Goal: Task Accomplishment & Management: Manage account settings

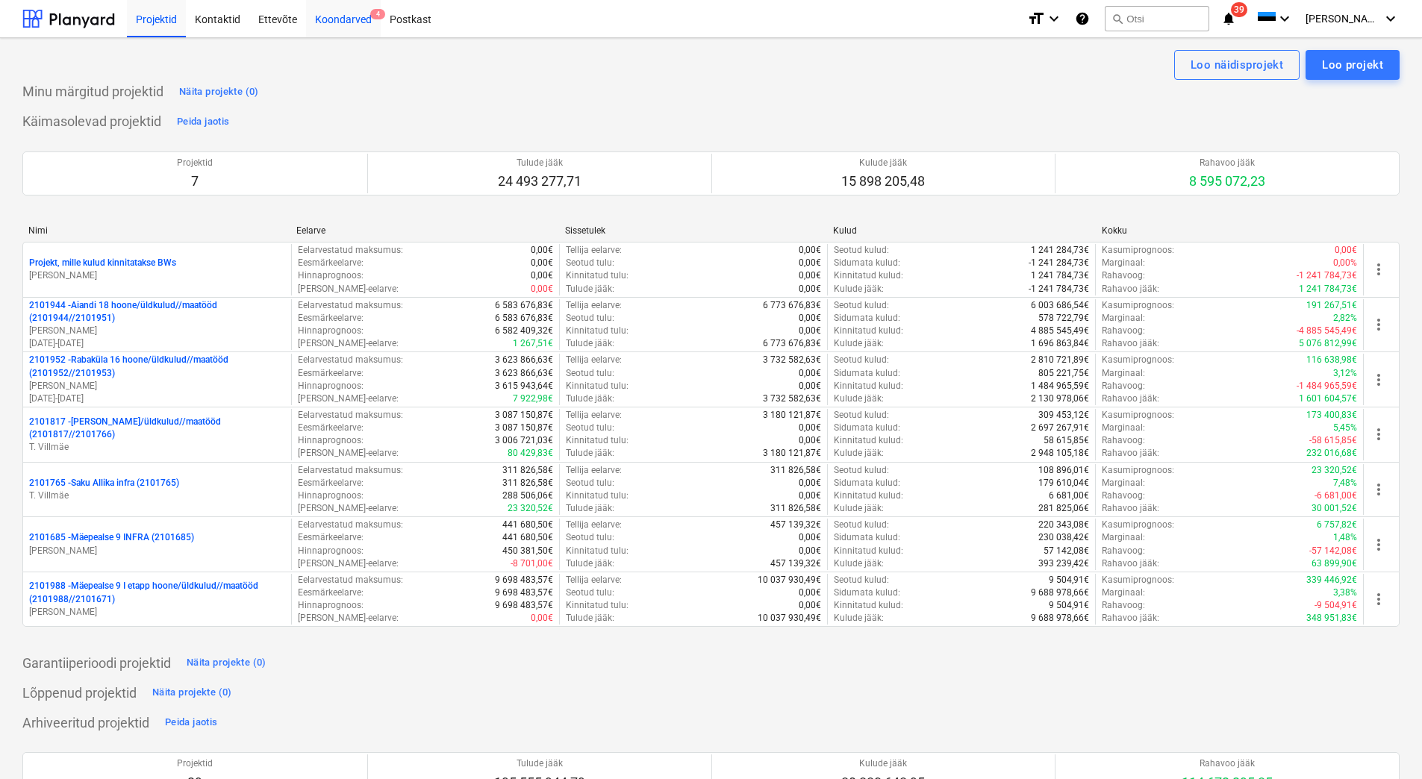
click at [340, 22] on div "Koondarved 4" at bounding box center [343, 18] width 75 height 38
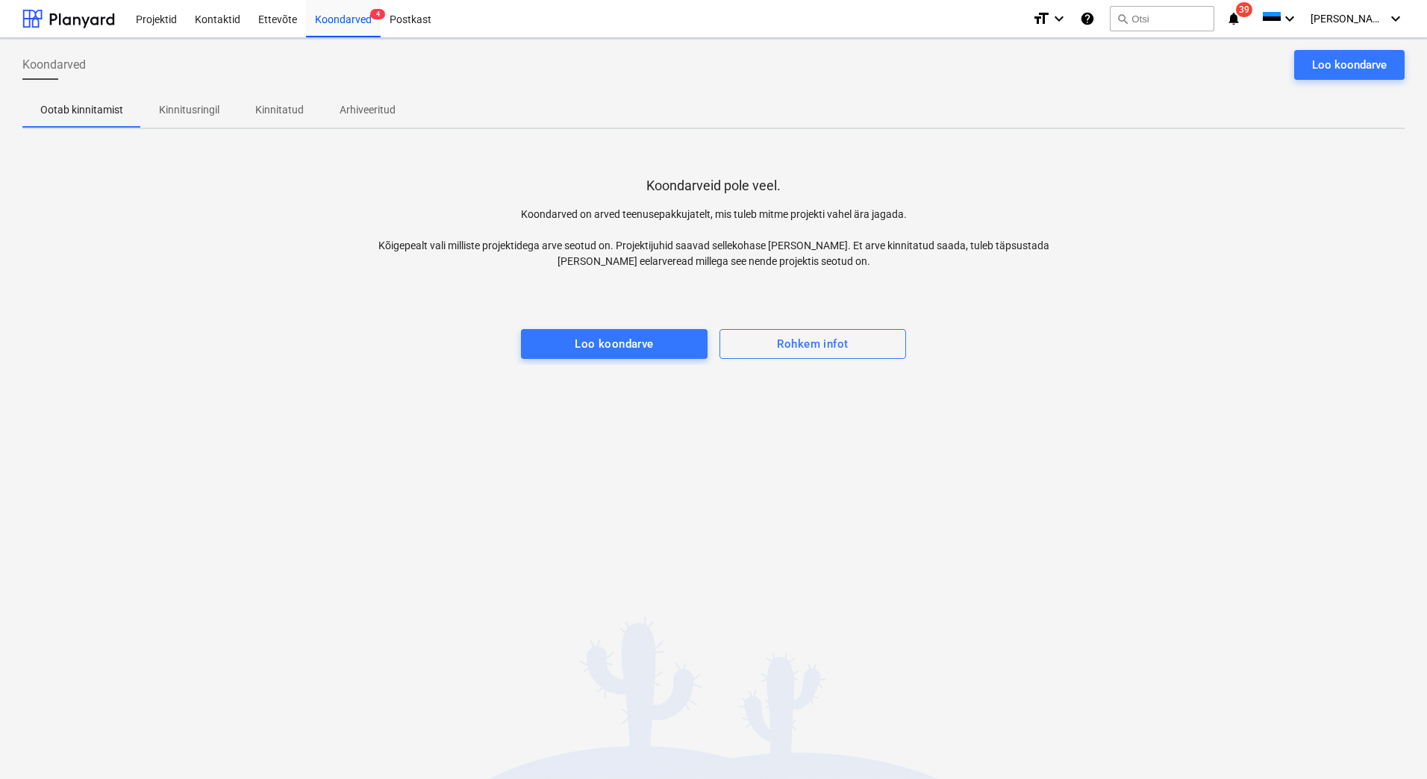
click at [178, 111] on p "Kinnitusringil" at bounding box center [189, 110] width 60 height 16
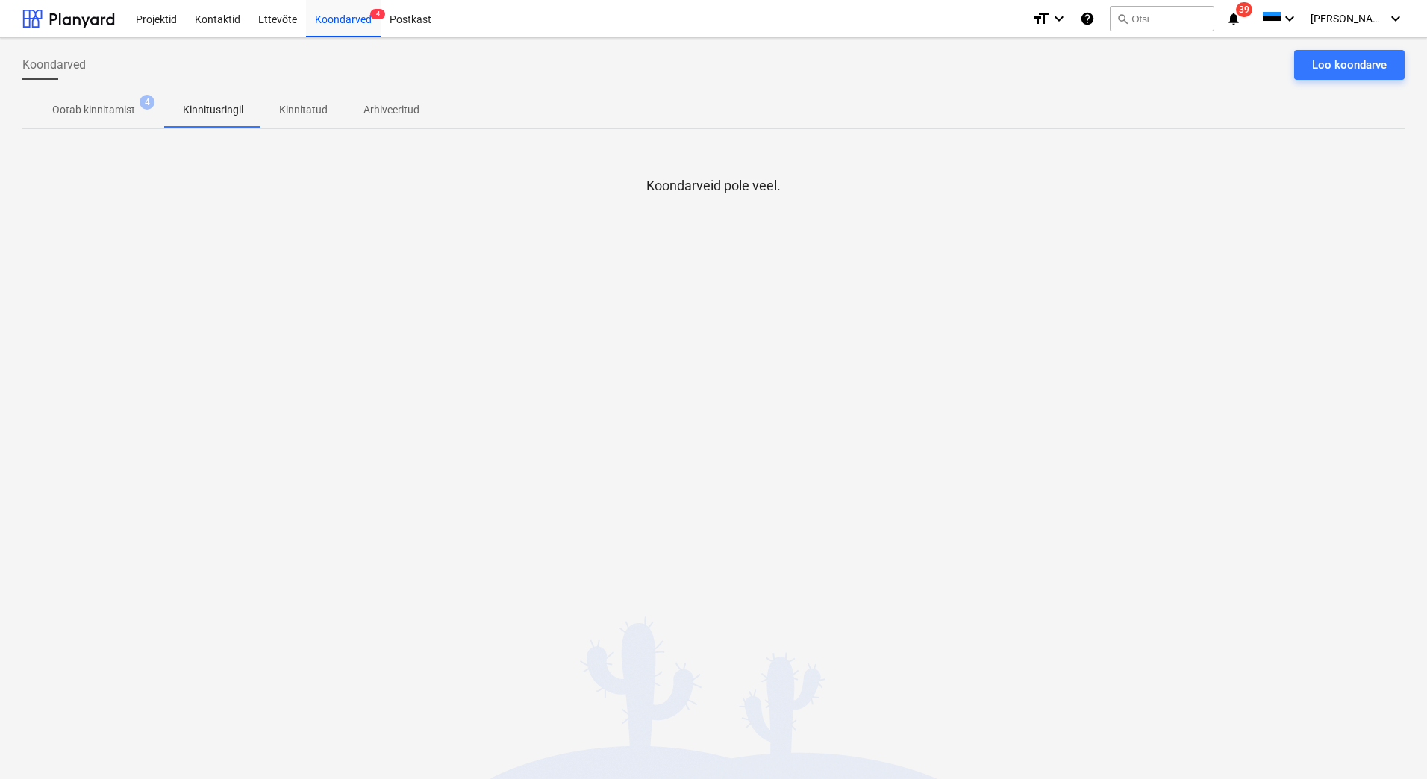
click at [90, 102] on span "Ootab kinnitamist 4" at bounding box center [93, 109] width 143 height 27
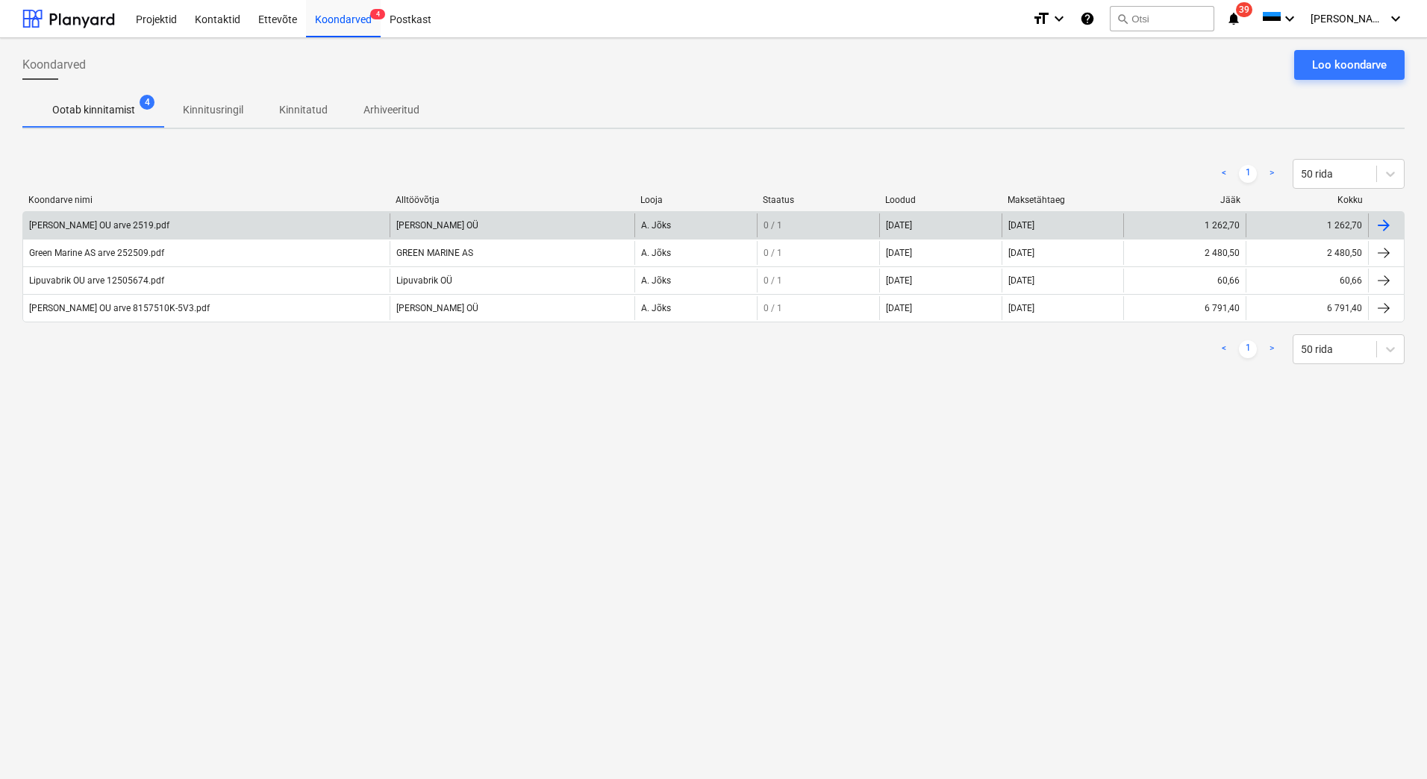
click at [146, 225] on div "[PERSON_NAME] OU arve 2519.pdf" at bounding box center [99, 225] width 140 height 10
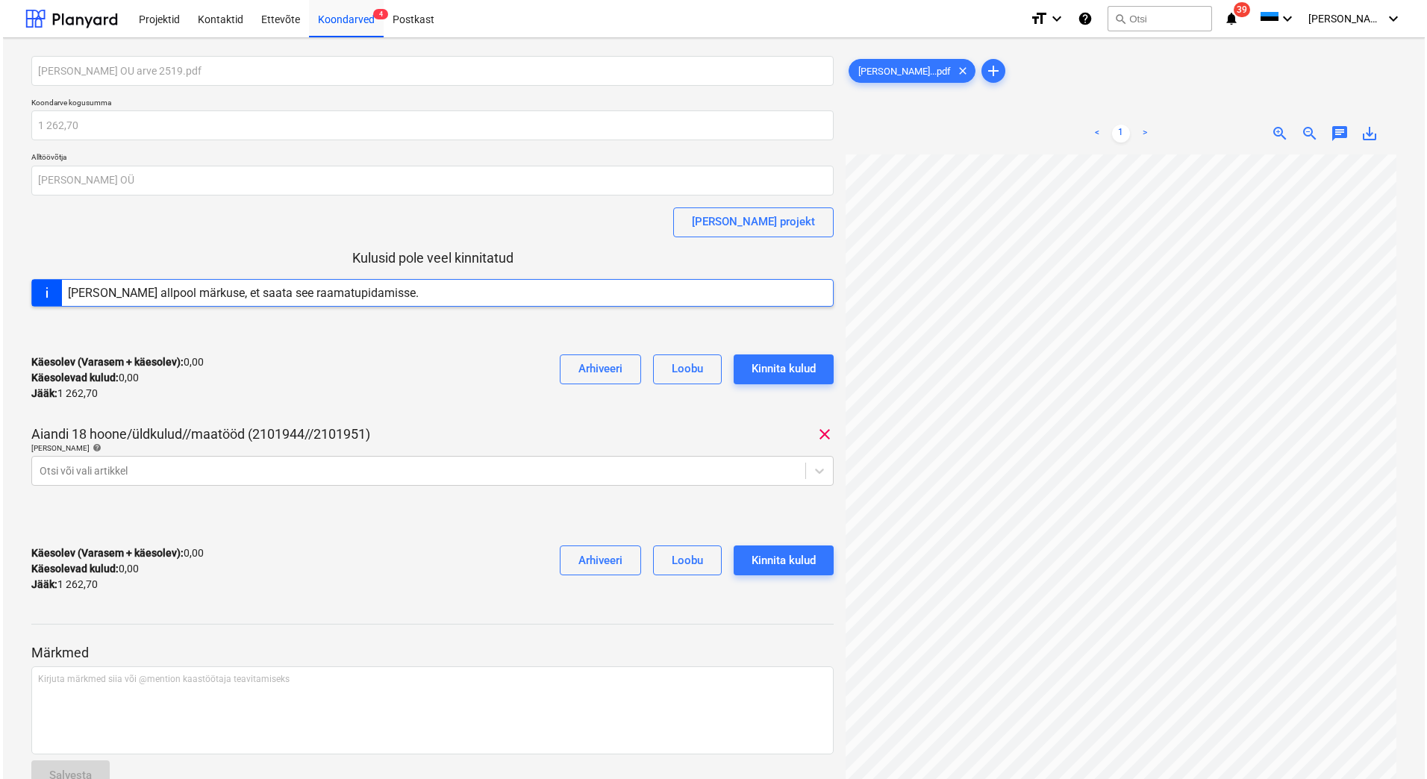
scroll to position [1, 12]
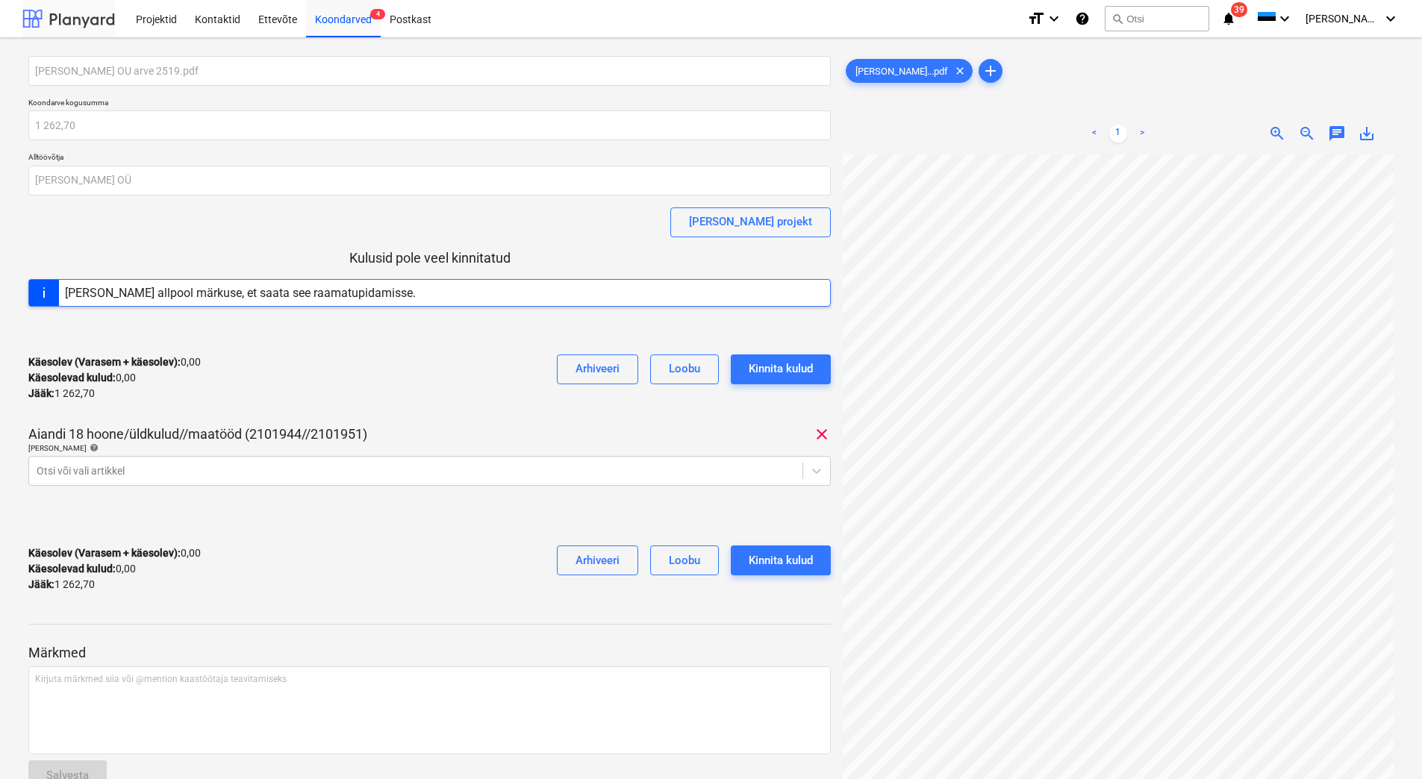
click at [40, 19] on div at bounding box center [68, 18] width 93 height 37
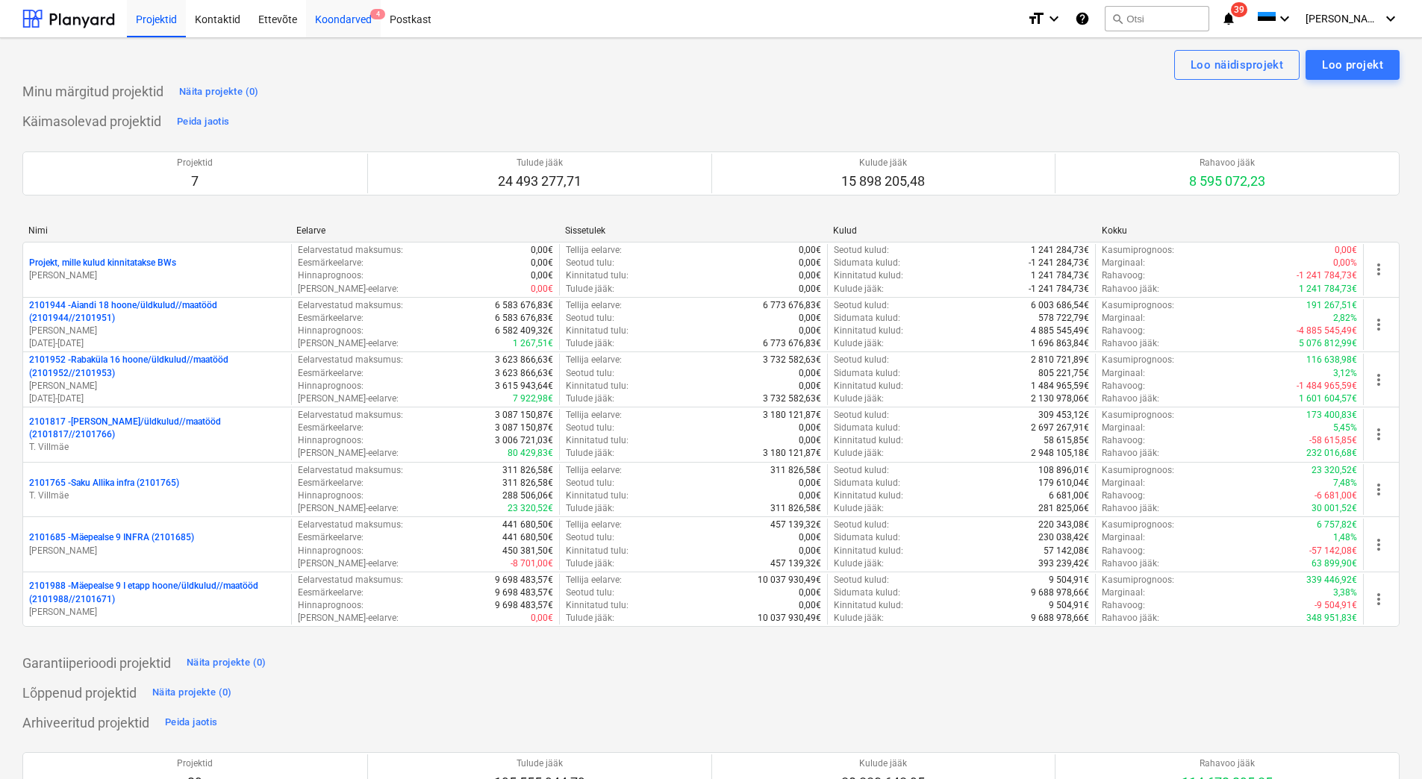
click at [338, 19] on div "Koondarved 4" at bounding box center [343, 18] width 75 height 38
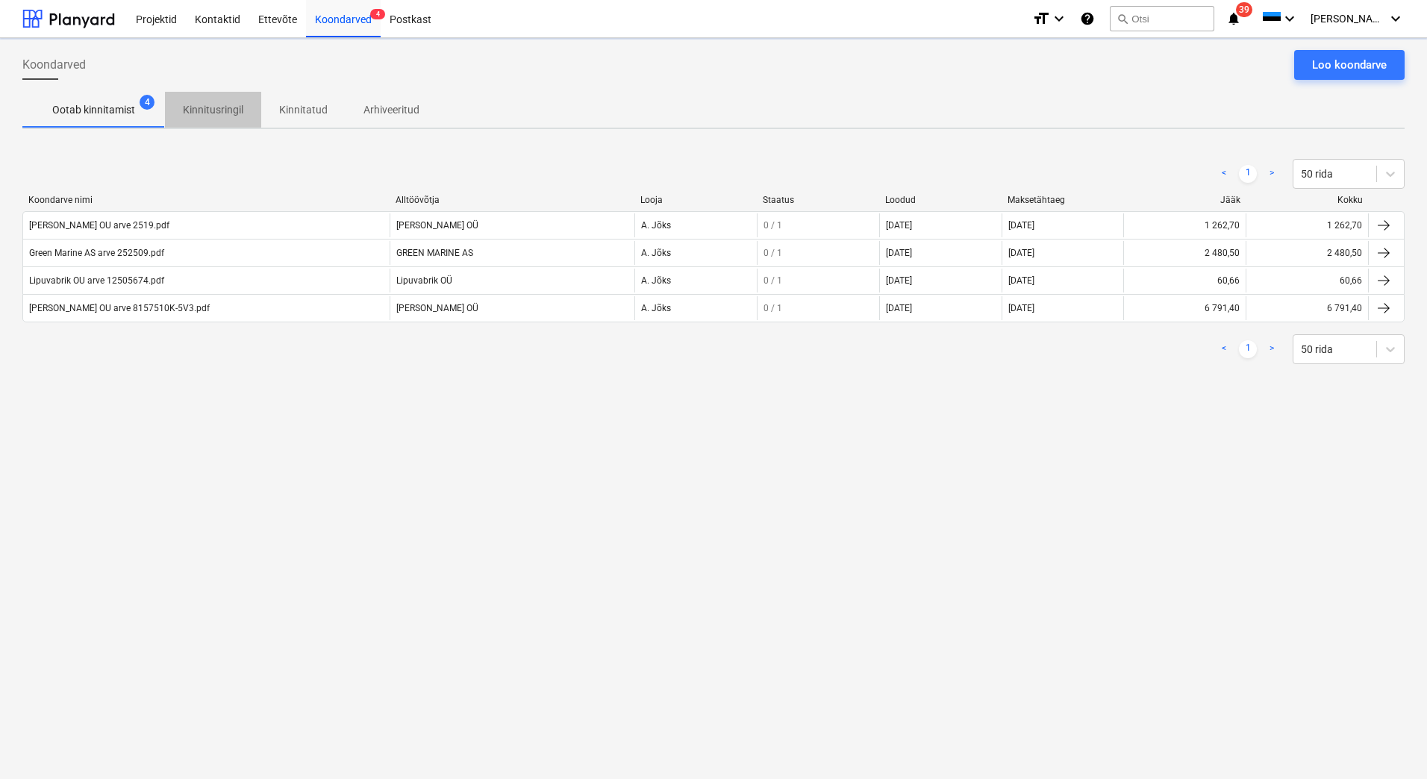
click at [221, 118] on span "Kinnitusringil" at bounding box center [213, 110] width 96 height 25
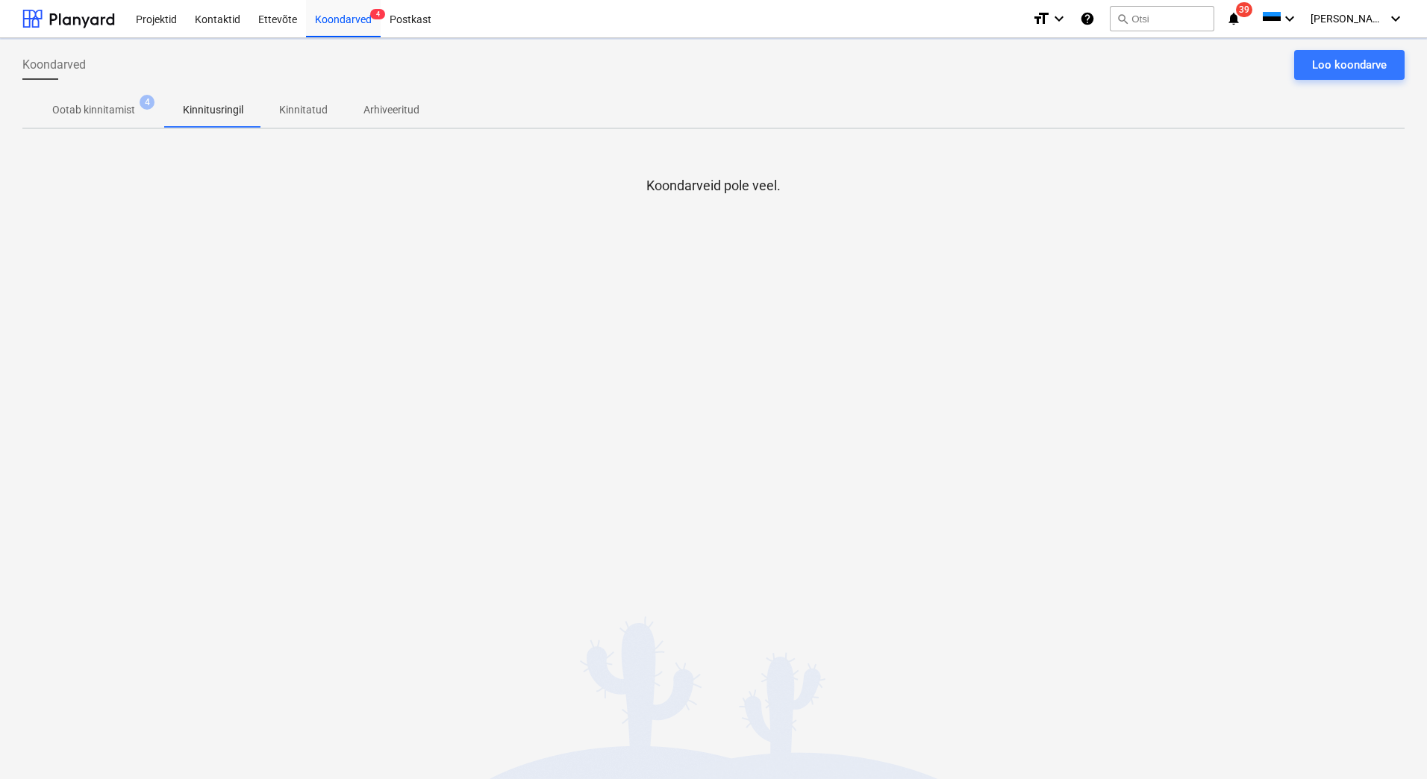
click at [476, 69] on div "Koondarved Loo koondarve" at bounding box center [713, 71] width 1383 height 42
click at [219, 120] on span "Kinnitusringil" at bounding box center [213, 110] width 96 height 25
click at [66, 25] on div at bounding box center [68, 18] width 93 height 37
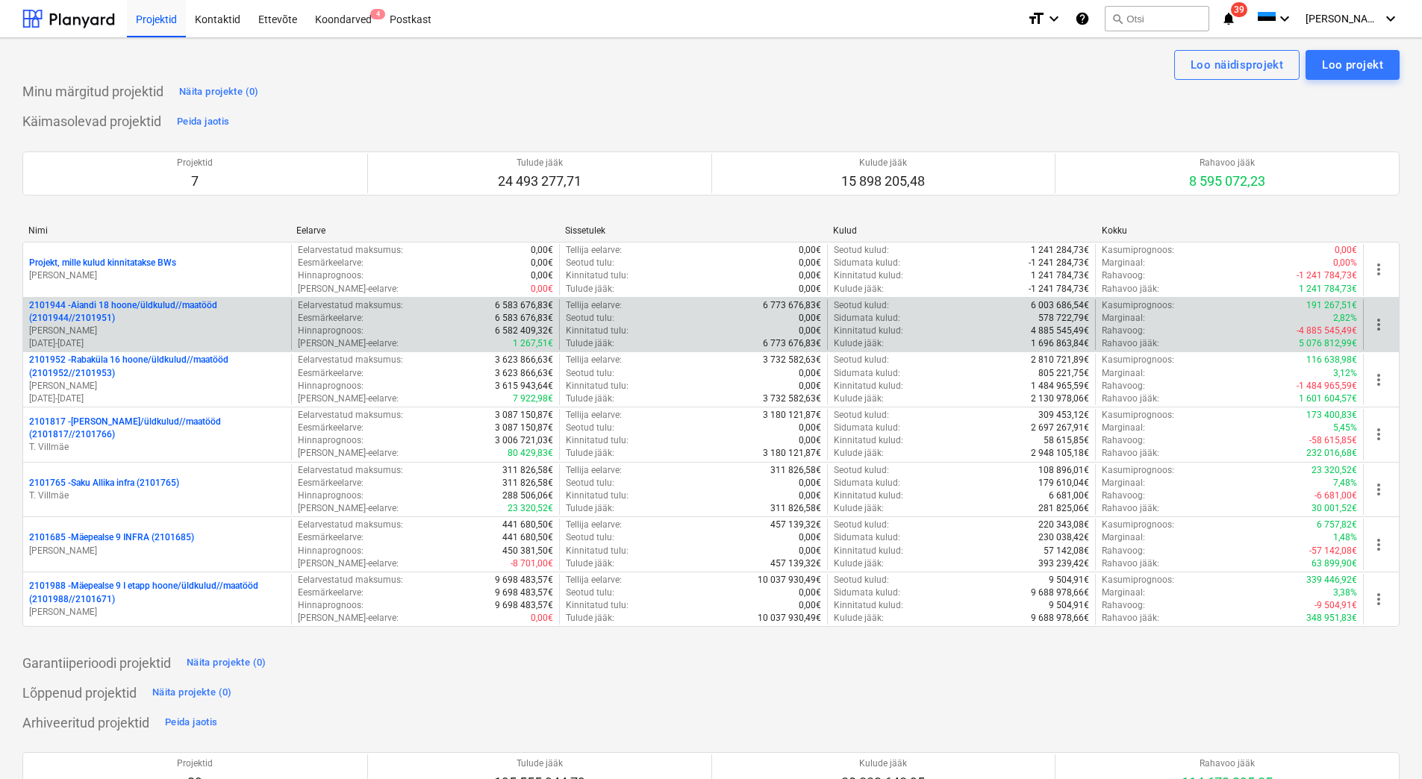
click at [153, 326] on p "[PERSON_NAME]" at bounding box center [157, 331] width 256 height 13
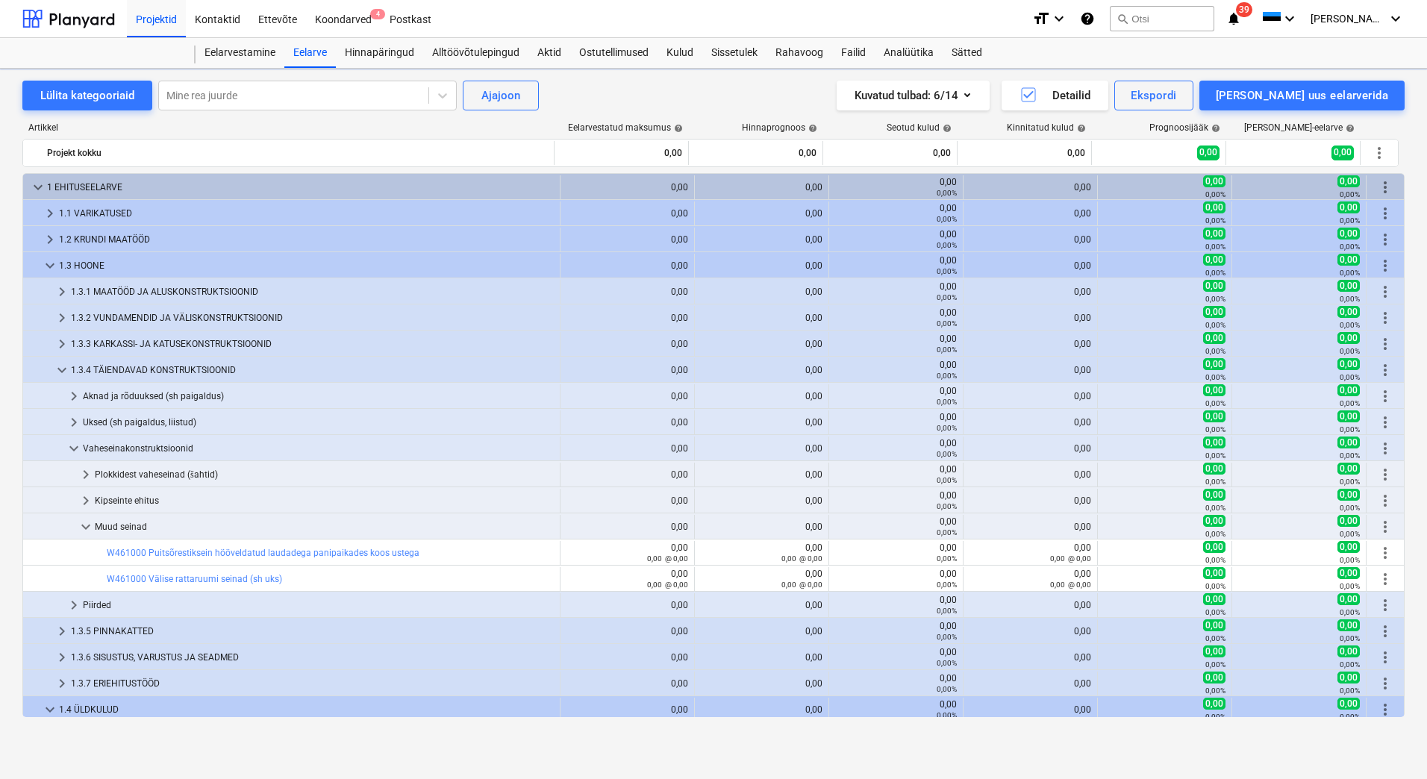
scroll to position [527, 0]
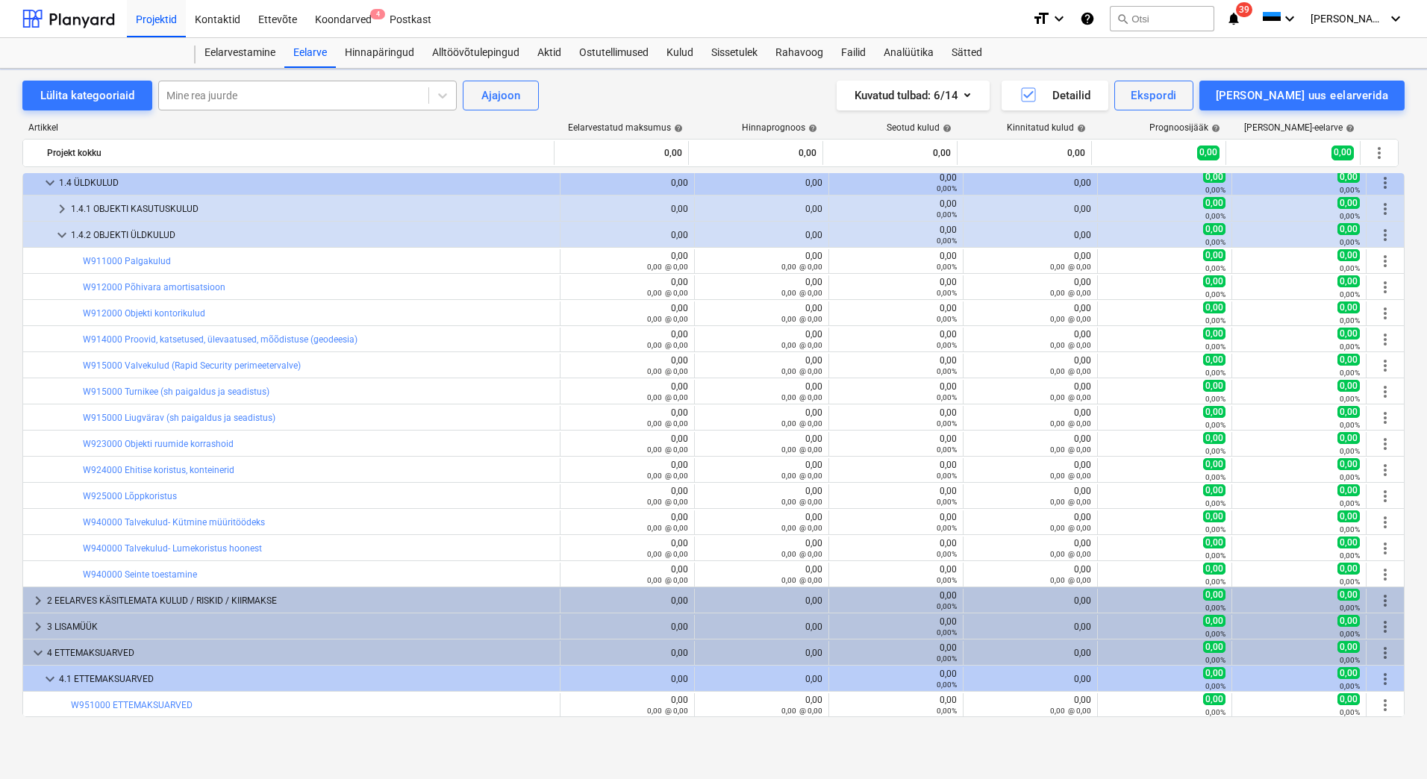
click at [281, 98] on div at bounding box center [293, 95] width 255 height 15
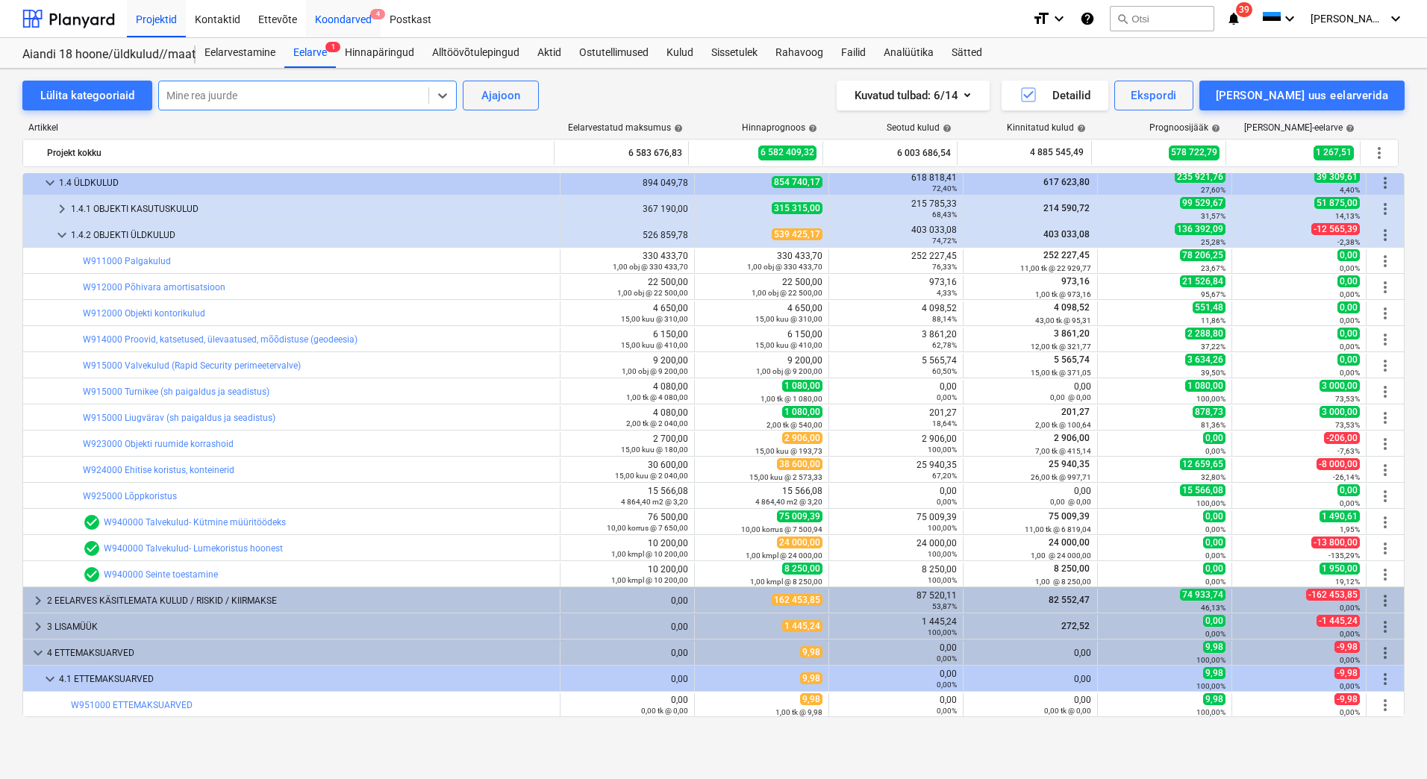
click at [346, 23] on div "Koondarved 4" at bounding box center [343, 18] width 75 height 38
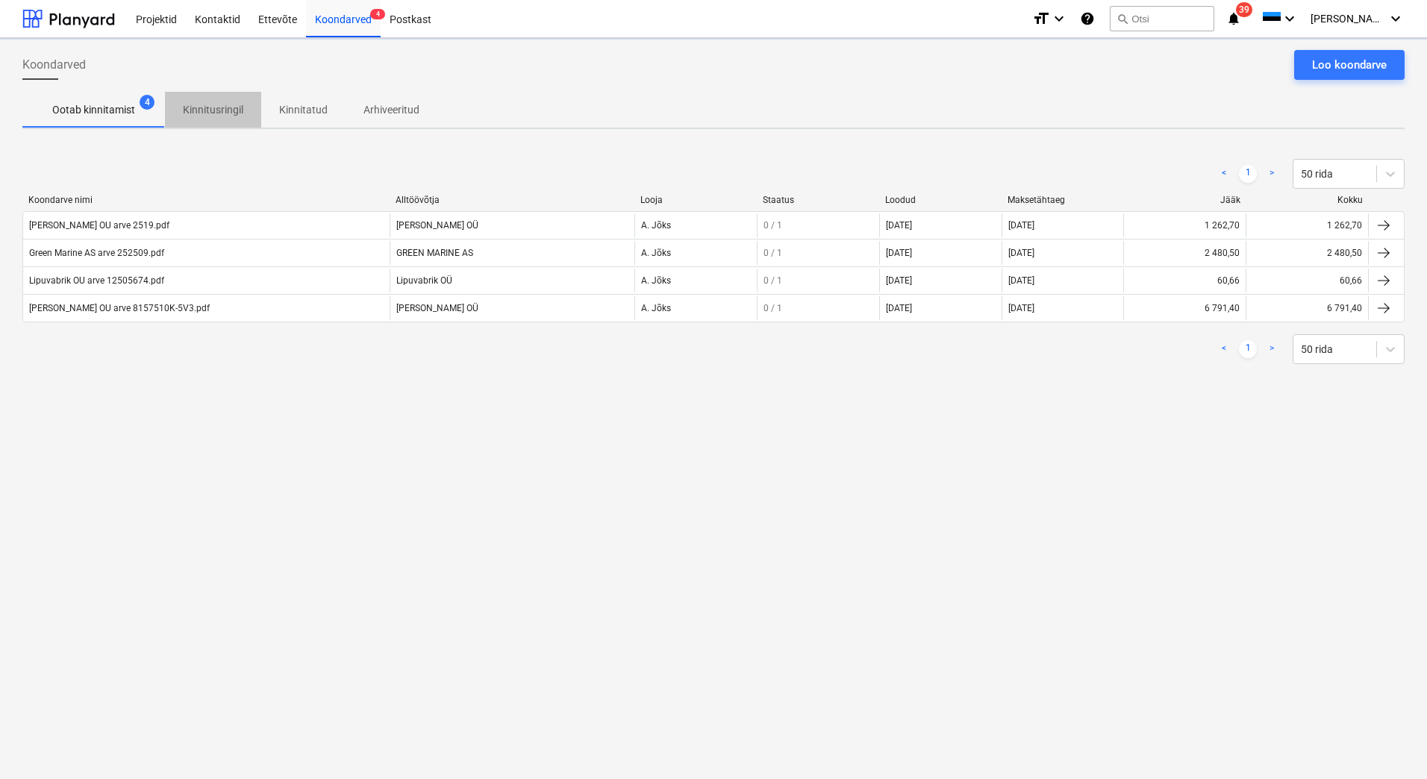
click at [211, 107] on p "Kinnitusringil" at bounding box center [213, 110] width 60 height 16
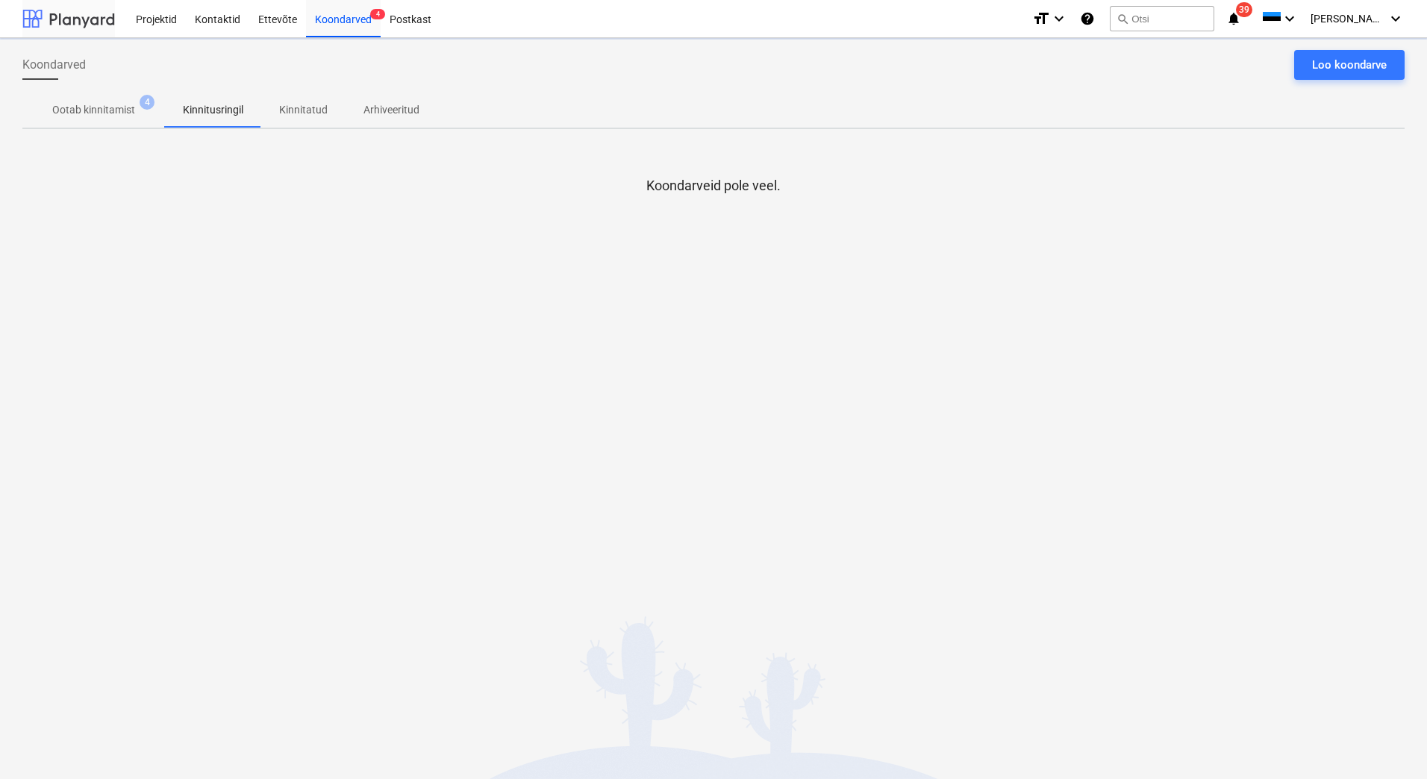
click at [102, 13] on div at bounding box center [68, 18] width 93 height 37
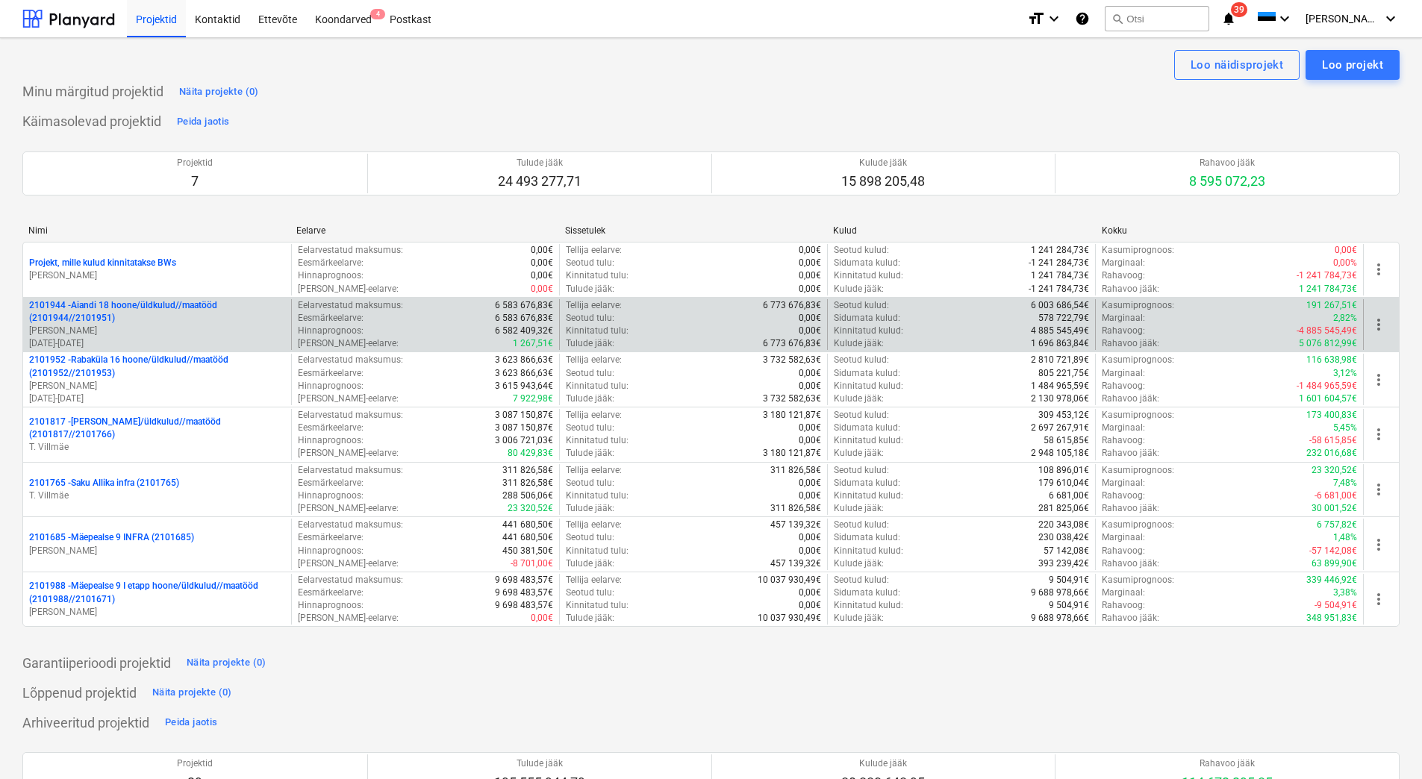
click at [164, 307] on p "2101944 - Aiandi 18 hoone/üldkulud//maatööd (2101944//2101951)" at bounding box center [157, 311] width 256 height 25
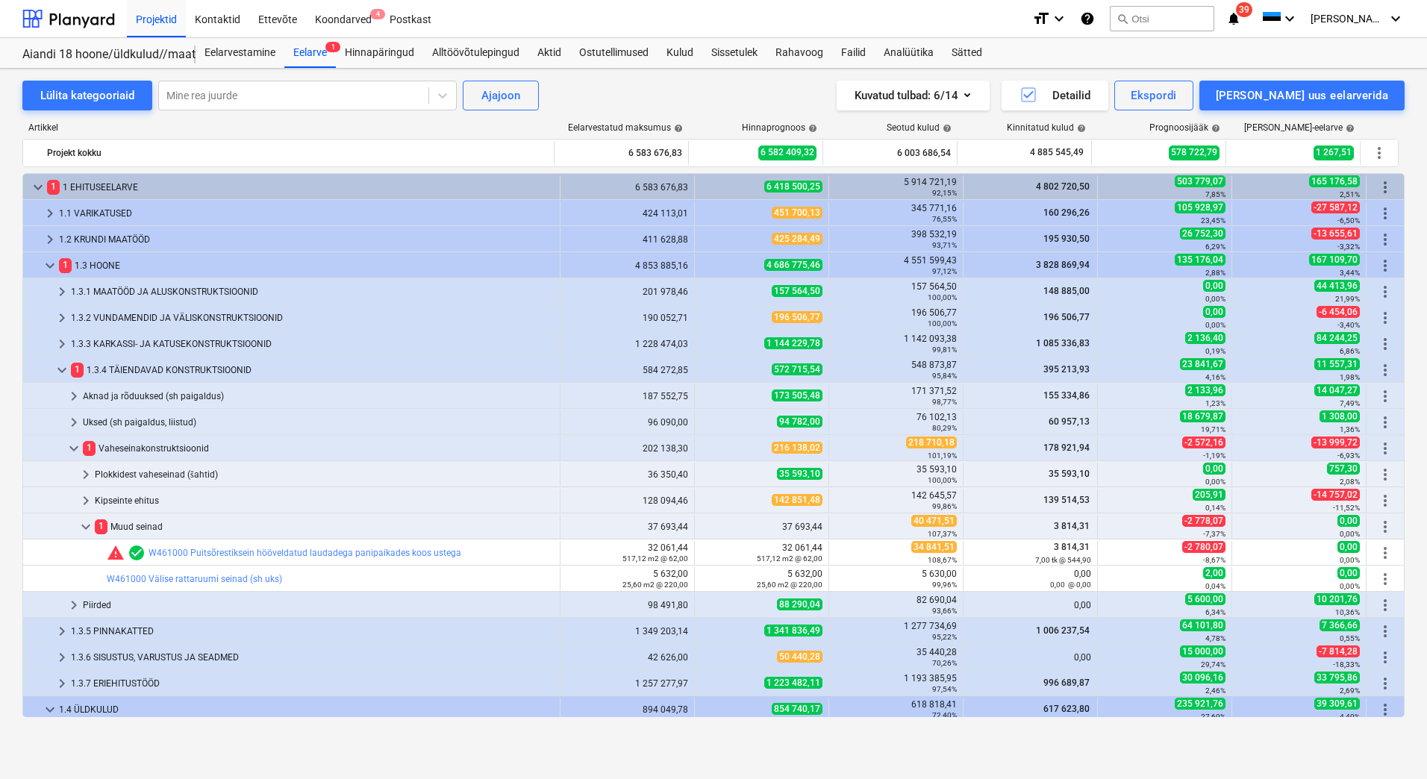
scroll to position [527, 0]
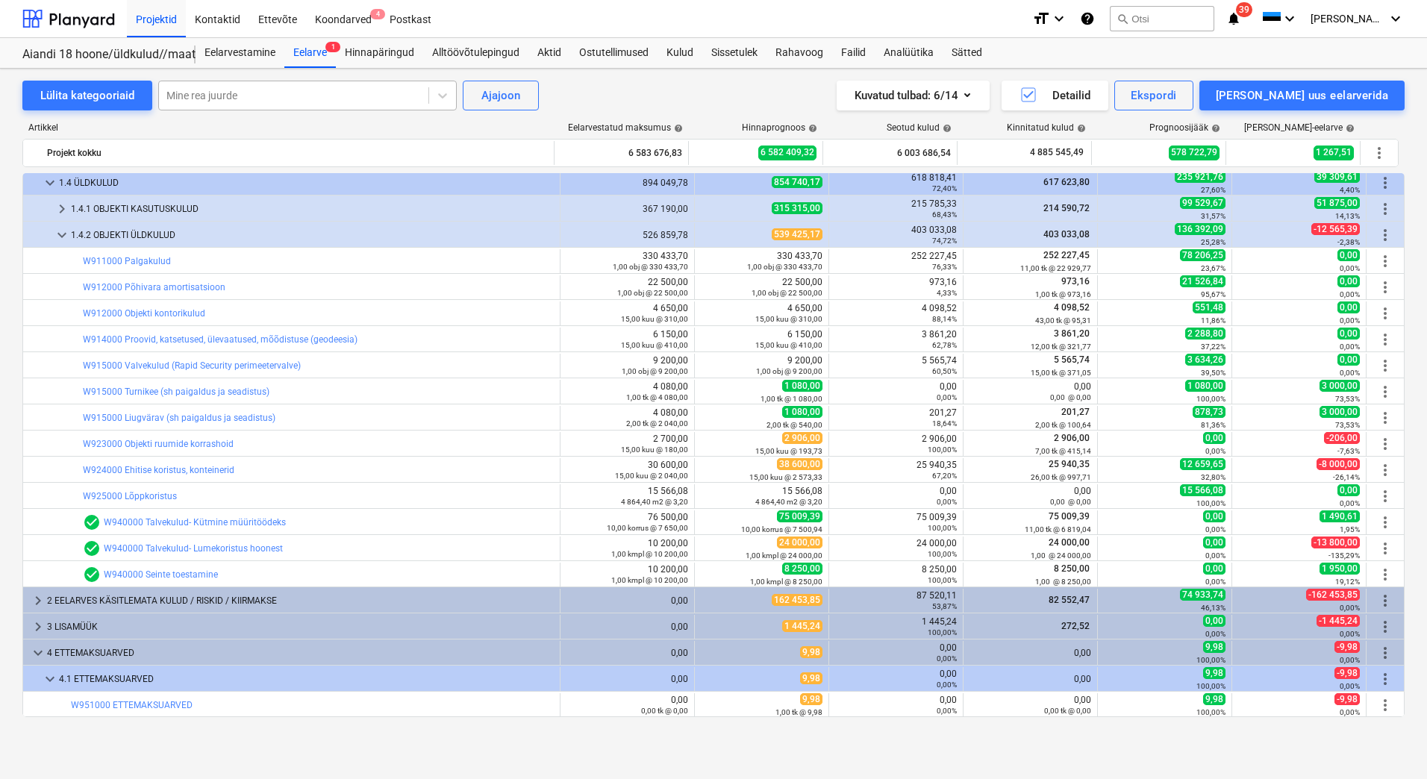
click at [213, 98] on div at bounding box center [293, 95] width 255 height 15
type input "kuivat"
click at [260, 130] on div "-- -- -- W864000 Ehitusaegne [PERSON_NAME] kuivatamine (4 kuud/maja)" at bounding box center [307, 131] width 299 height 24
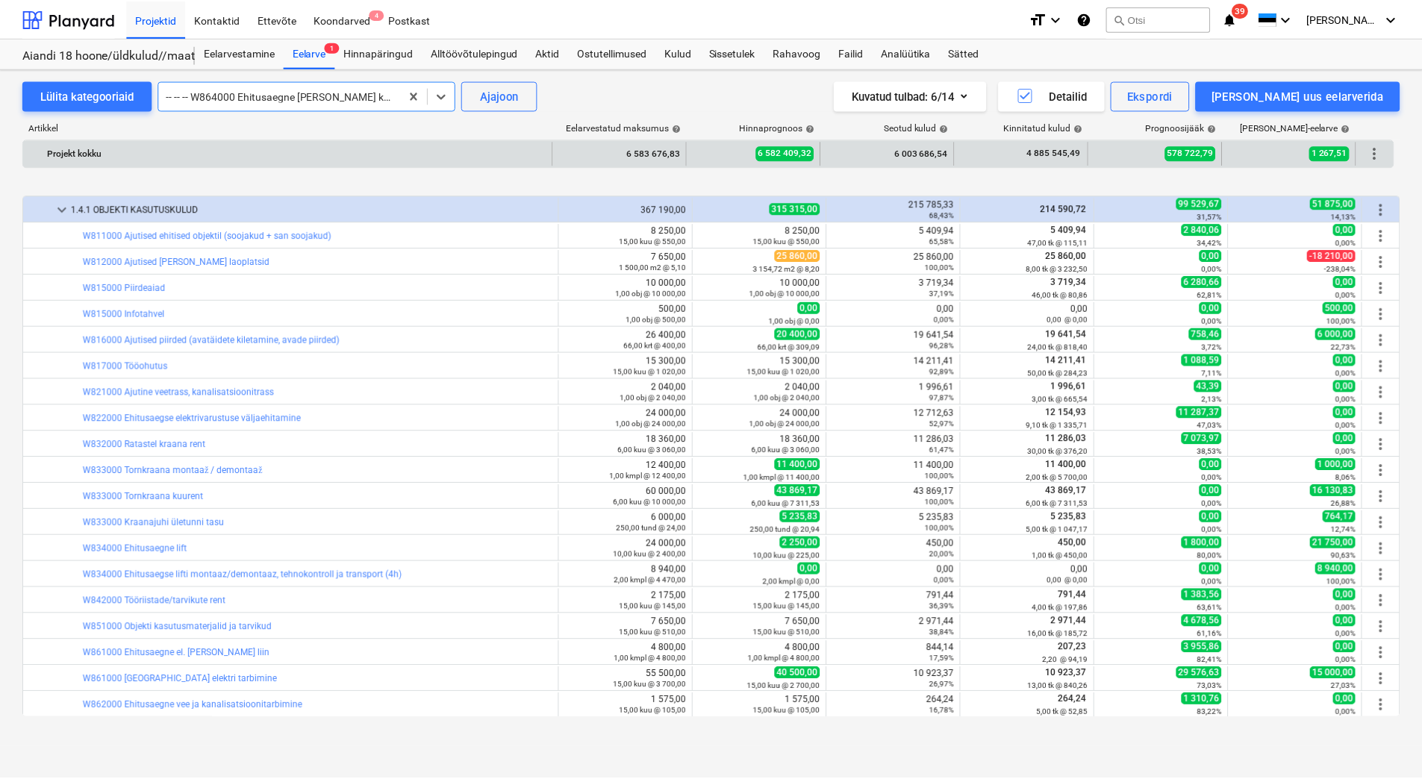
scroll to position [1071, 0]
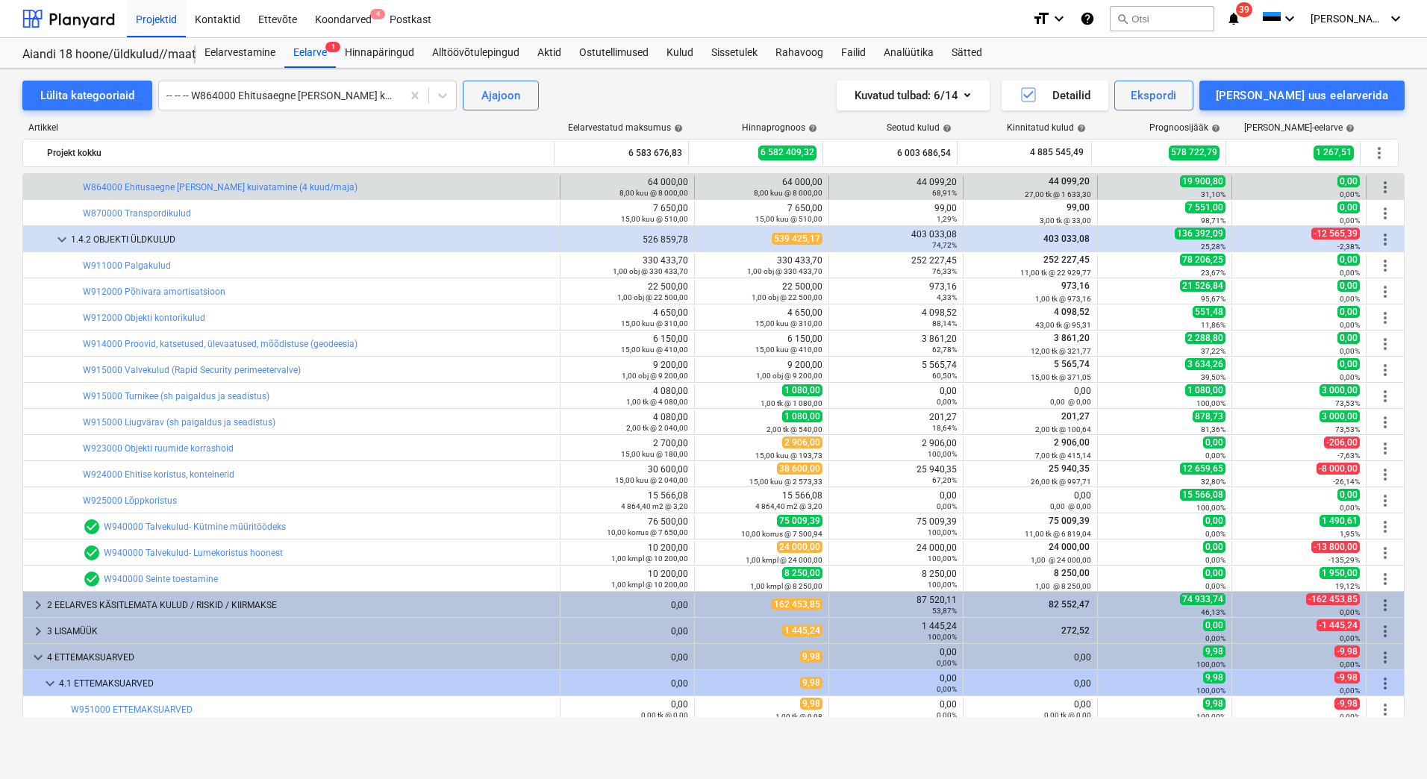
click at [184, 181] on div "bar_chart W864000 Ehitusaegne [PERSON_NAME] kuivatamine (4 kuud/maja)" at bounding box center [318, 187] width 471 height 24
click at [187, 184] on link "W864000 Ehitusaegne [PERSON_NAME] kuivatamine (4 kuud/maja)" at bounding box center [220, 187] width 275 height 10
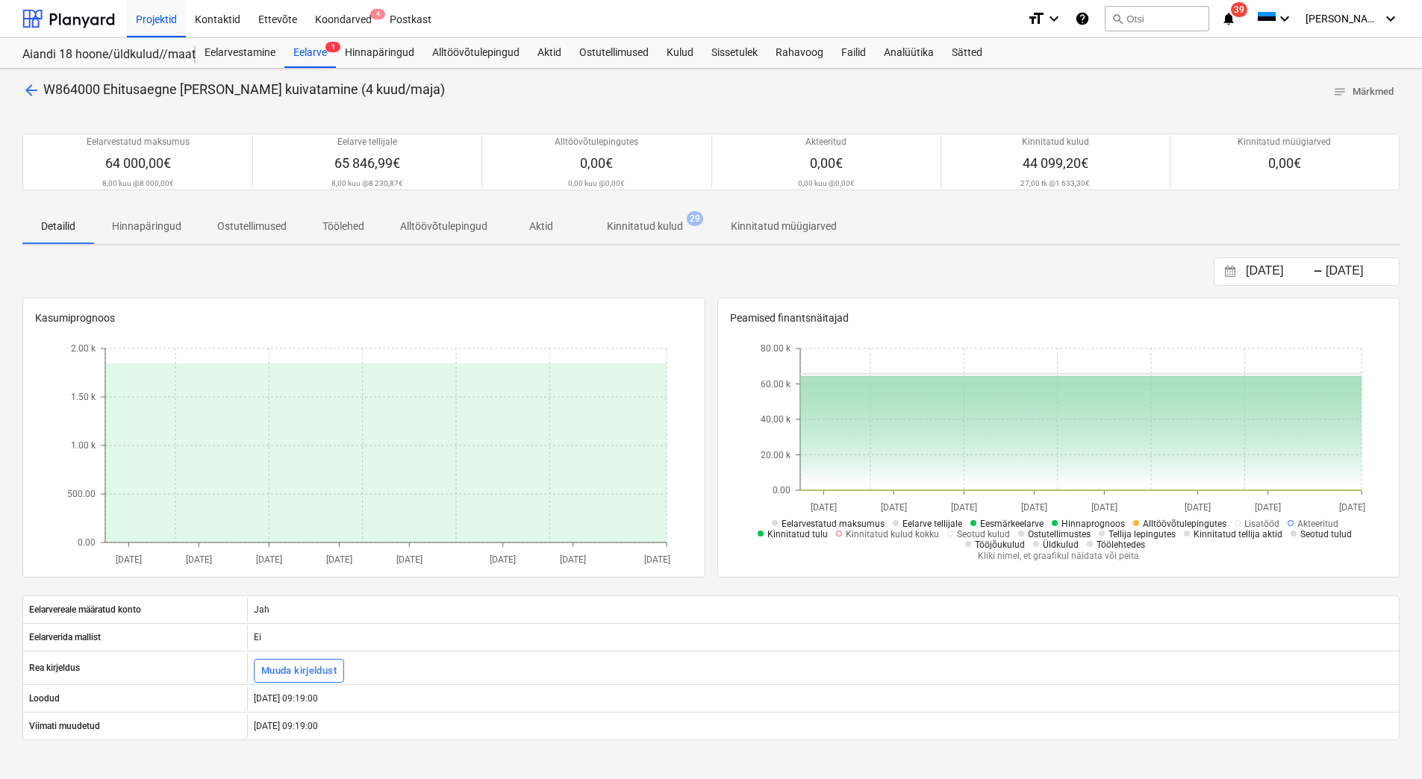
click at [627, 231] on p "Kinnitatud kulud" at bounding box center [645, 227] width 76 height 16
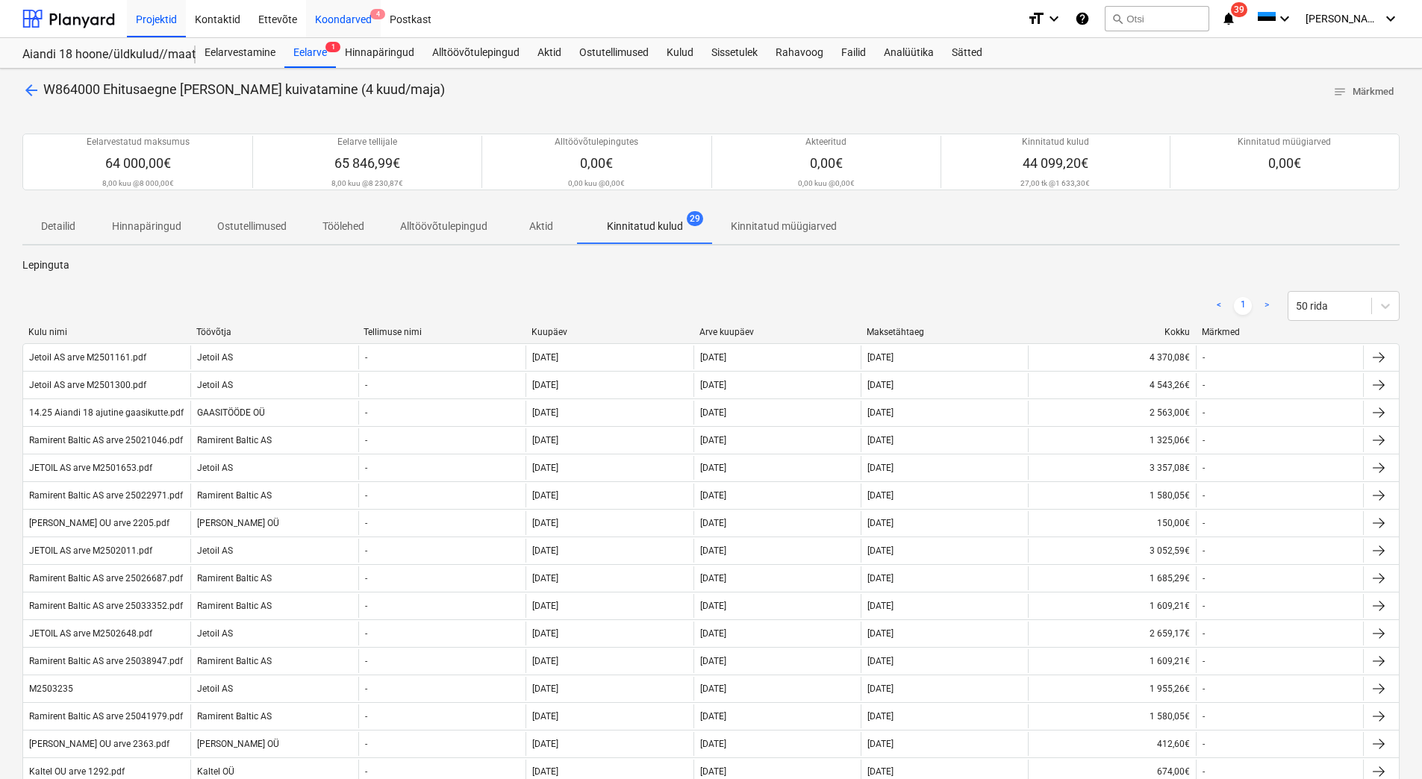
click at [349, 16] on div "Koondarved 4" at bounding box center [343, 18] width 75 height 38
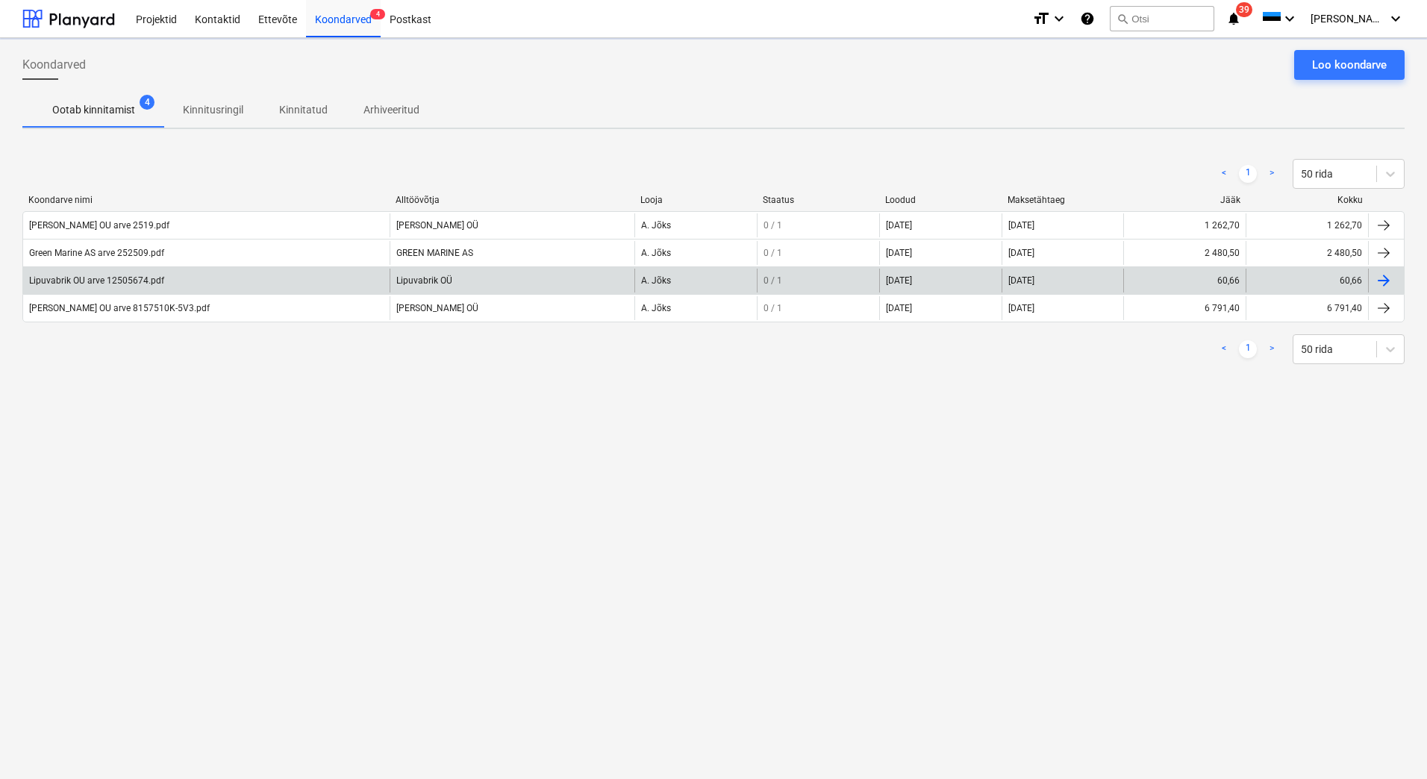
click at [116, 290] on div "Lipuvabrik OU arve 12505674.pdf" at bounding box center [206, 281] width 367 height 24
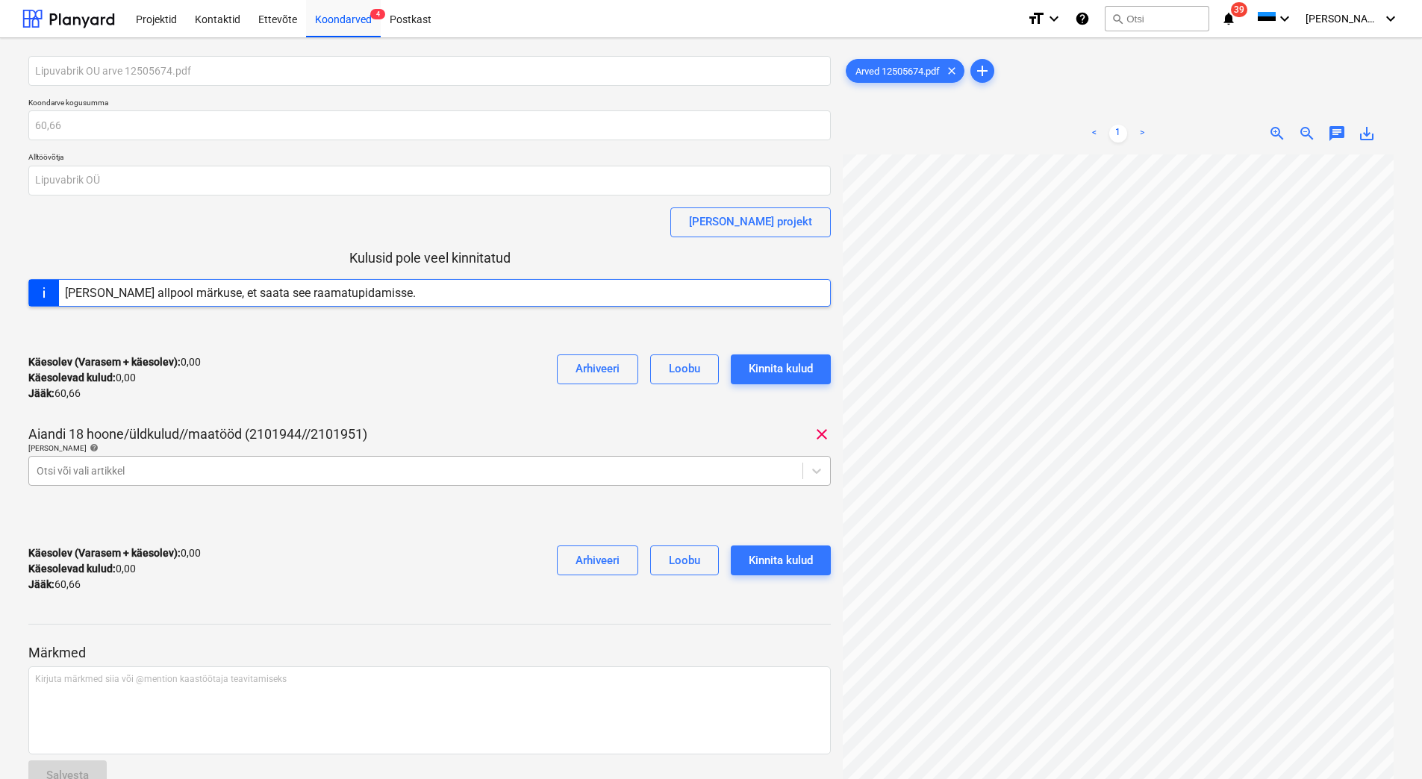
click at [174, 471] on div at bounding box center [416, 471] width 758 height 15
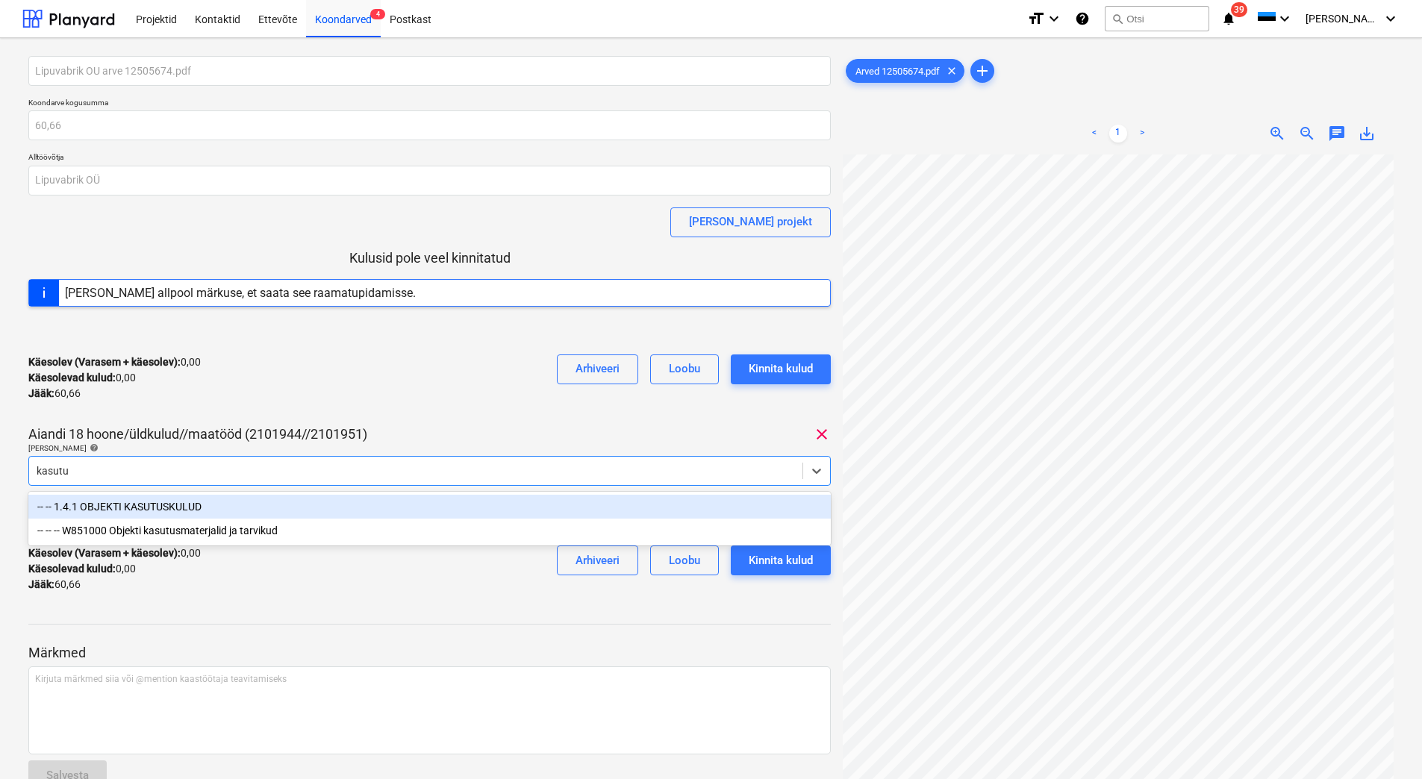
type input "kasutus"
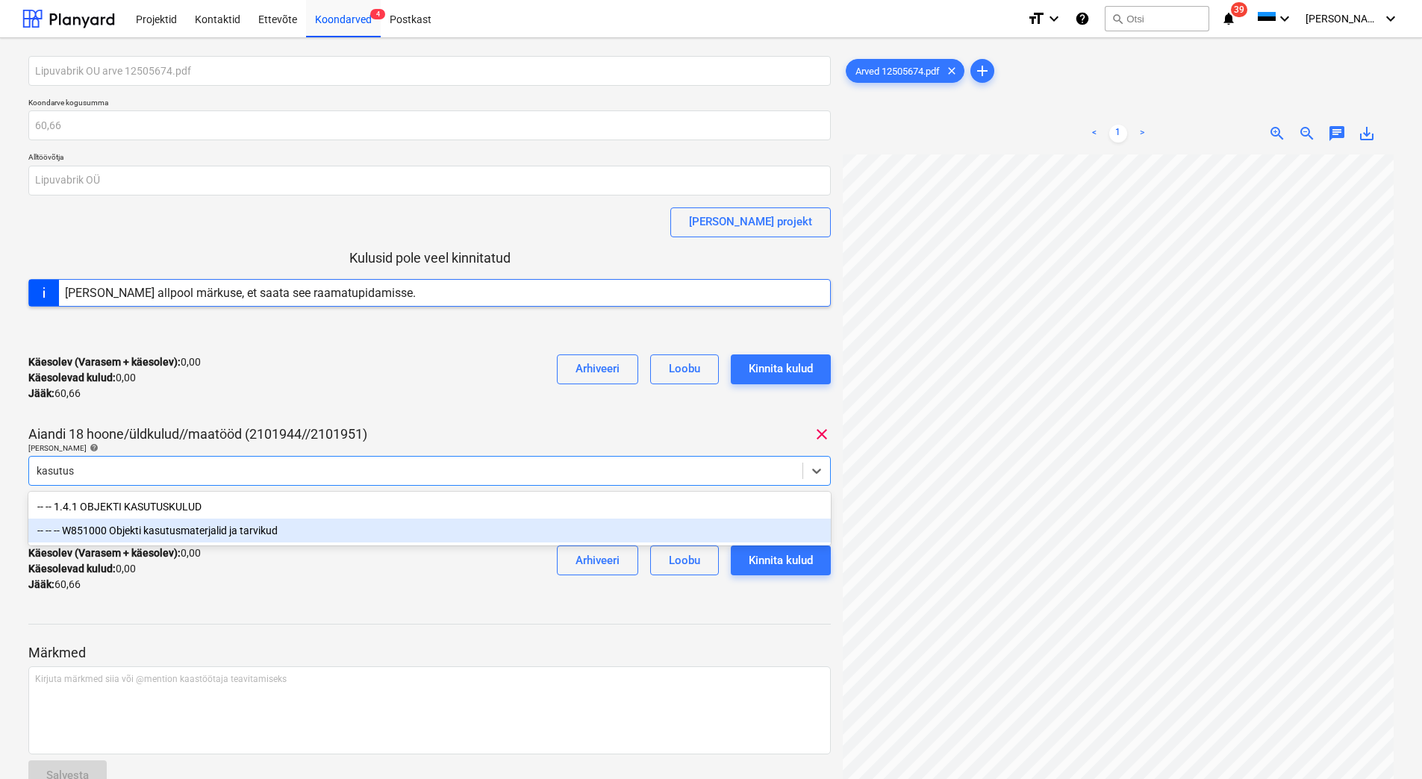
click at [208, 532] on div "-- -- -- W851000 Objekti kasutusmaterjalid ja tarvikud" at bounding box center [429, 531] width 802 height 24
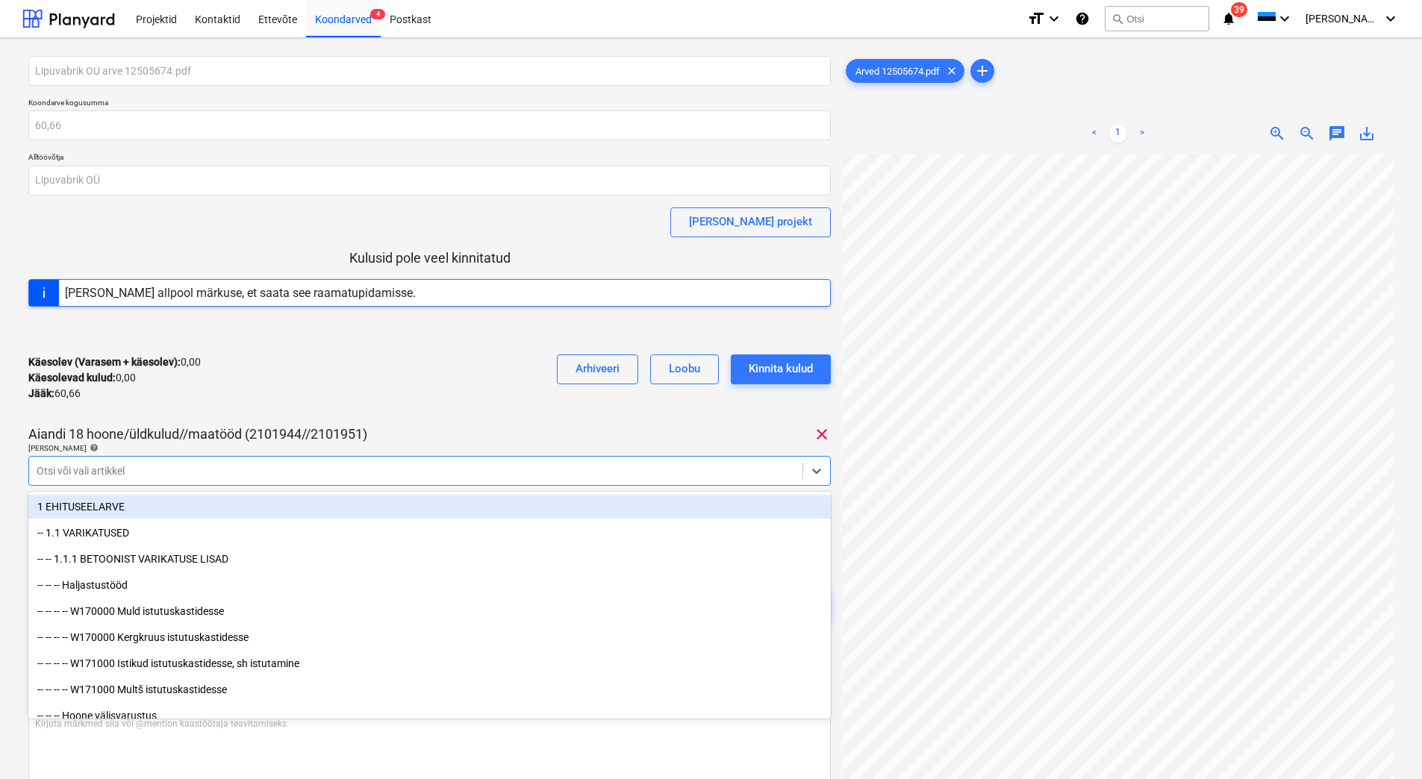
click at [293, 387] on div "Käesolev (Varasem + käesolev) : 0,00 Käesolevad kulud : 0,00 Jääk : 60,66 Arhiv…" at bounding box center [429, 378] width 802 height 71
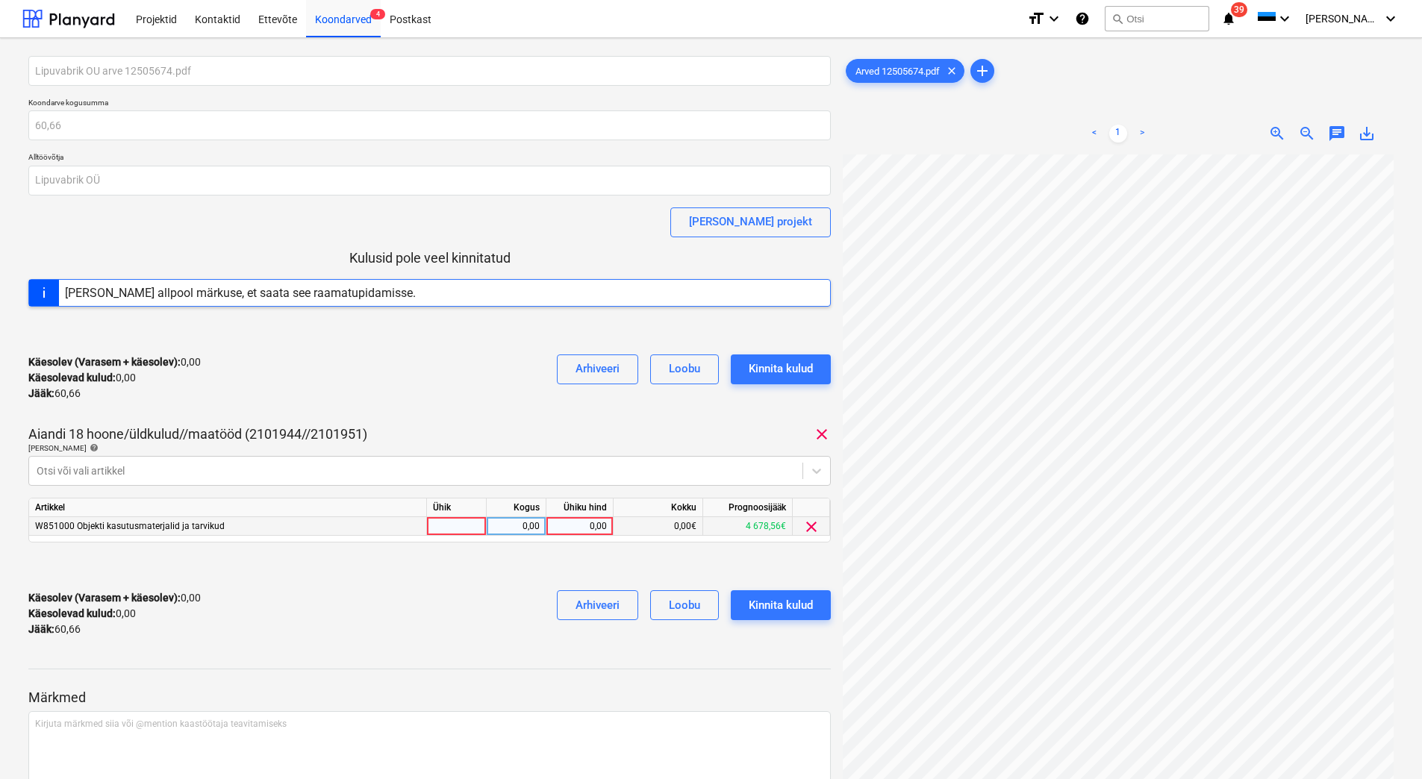
click at [571, 528] on div "0,00" at bounding box center [579, 526] width 54 height 19
type input "60,66"
click at [490, 602] on div "Käesolev (Varasem + käesolev) : 0,00 Käesolevad kulud : 0,00 Jääk : 60,66 Arhiv…" at bounding box center [429, 614] width 802 height 71
click at [795, 605] on div "Kinnita kulud" at bounding box center [781, 605] width 64 height 19
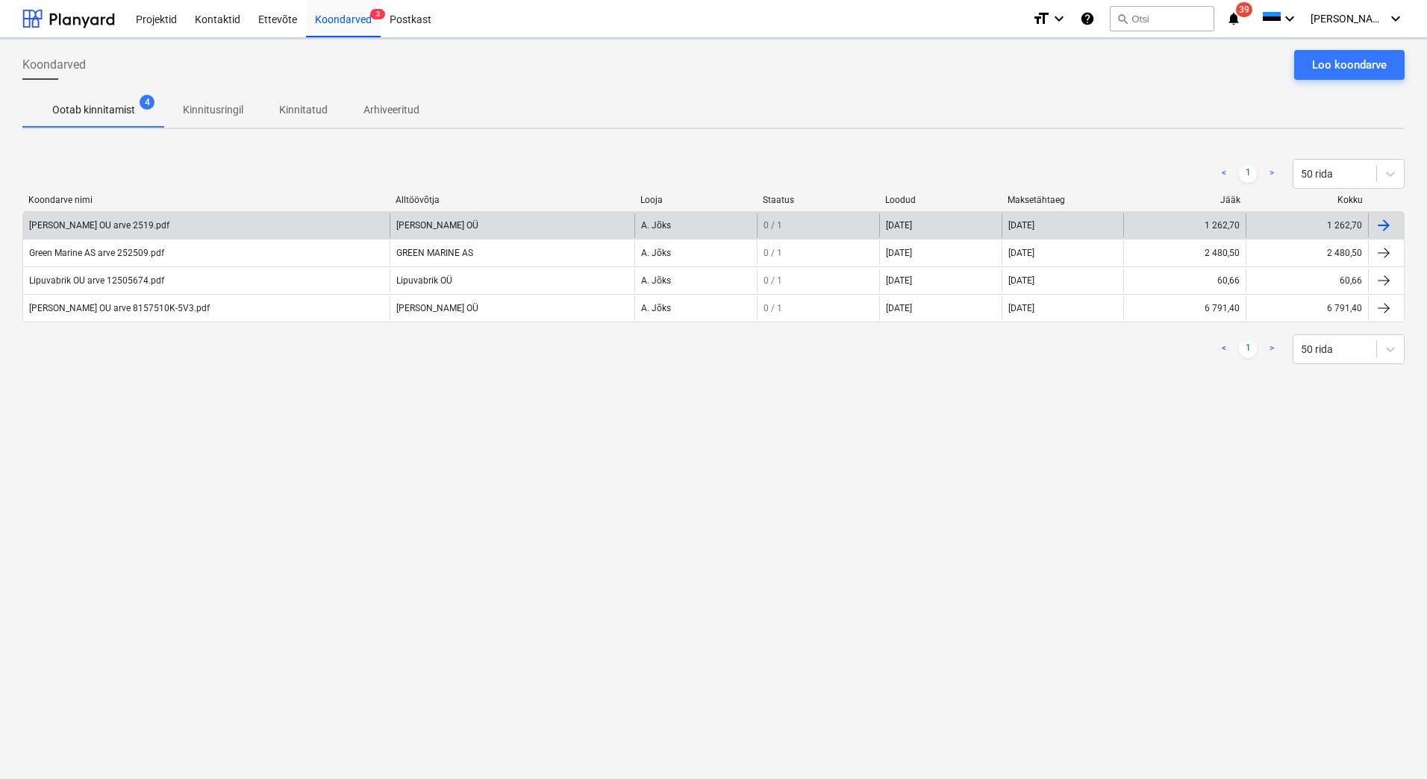
click at [134, 226] on div "[PERSON_NAME] OU arve 2519.pdf" at bounding box center [99, 225] width 140 height 10
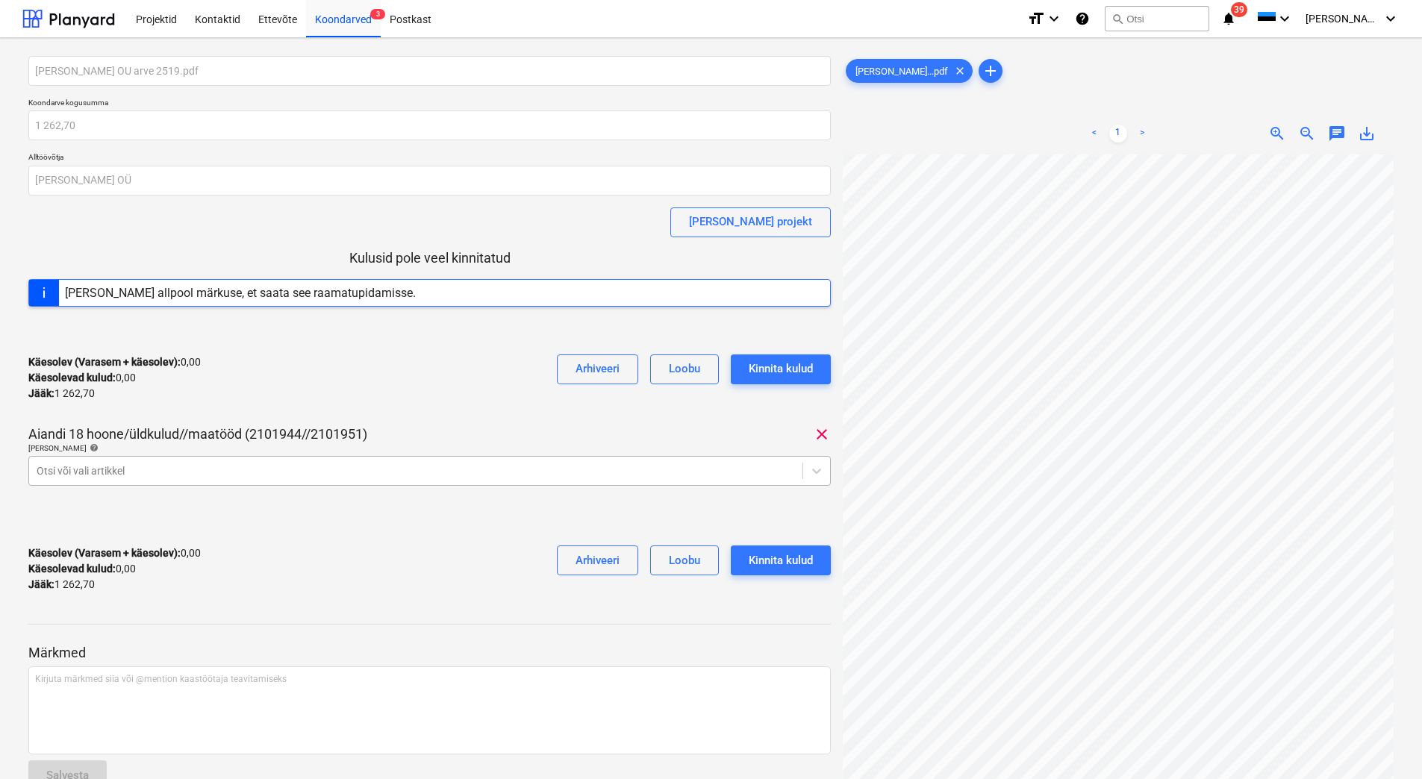
click at [184, 467] on div at bounding box center [416, 471] width 758 height 15
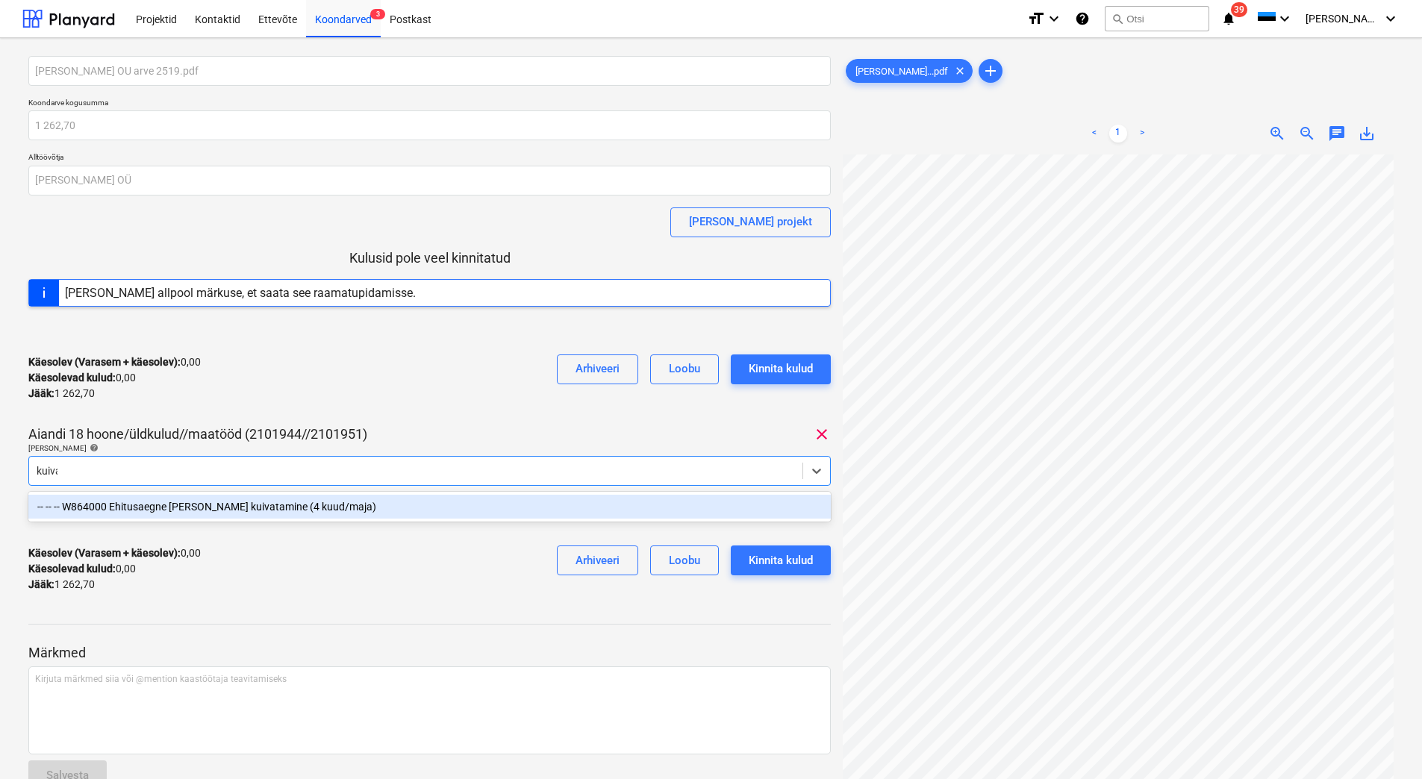
type input "kuivat"
click at [201, 508] on div "-- -- -- W864000 Ehitusaegne [PERSON_NAME] kuivatamine (4 kuud/maja)" at bounding box center [429, 507] width 802 height 24
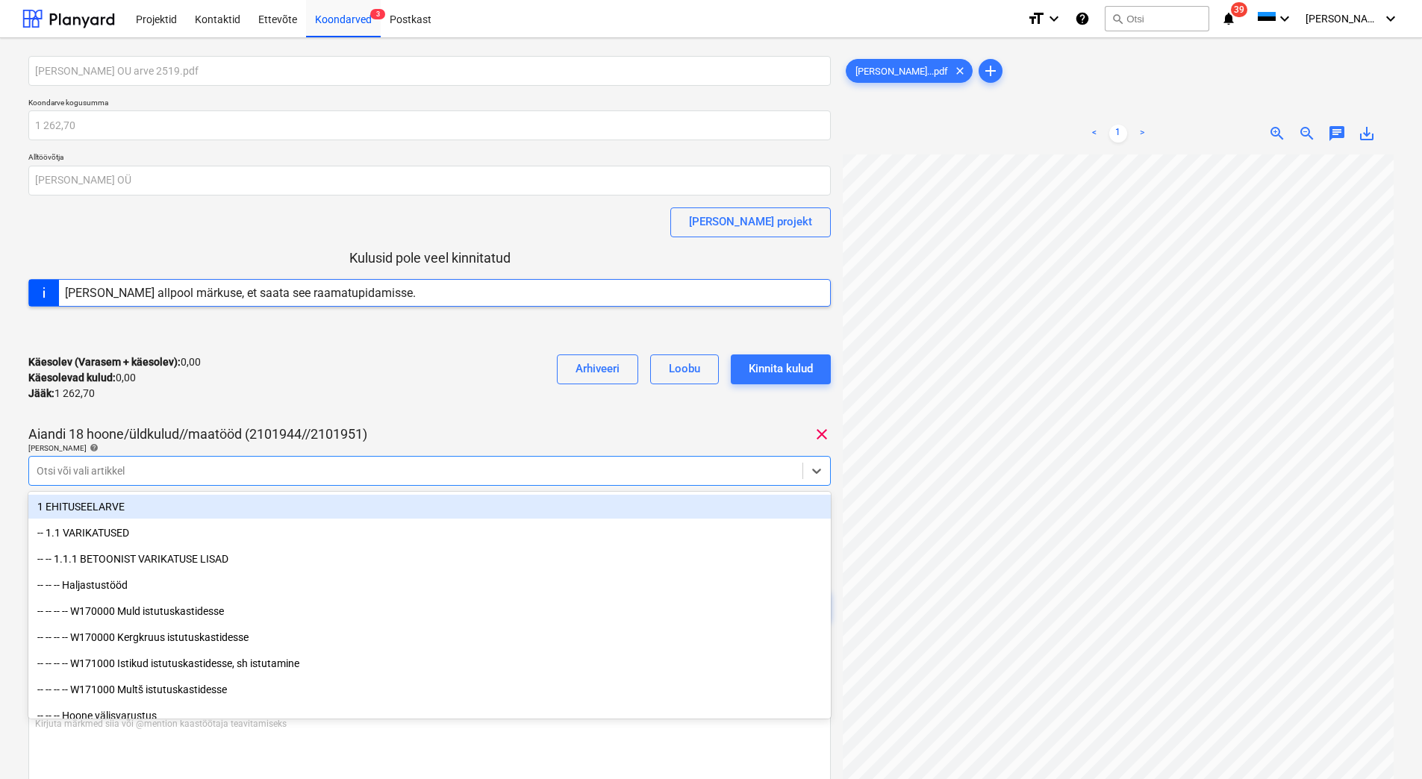
click at [310, 246] on div "[PERSON_NAME] OU arve 2519.pdf Koondarve kogusumma 1 262,70 Alltöövõtja [PERSON…" at bounding box center [429, 352] width 802 height 593
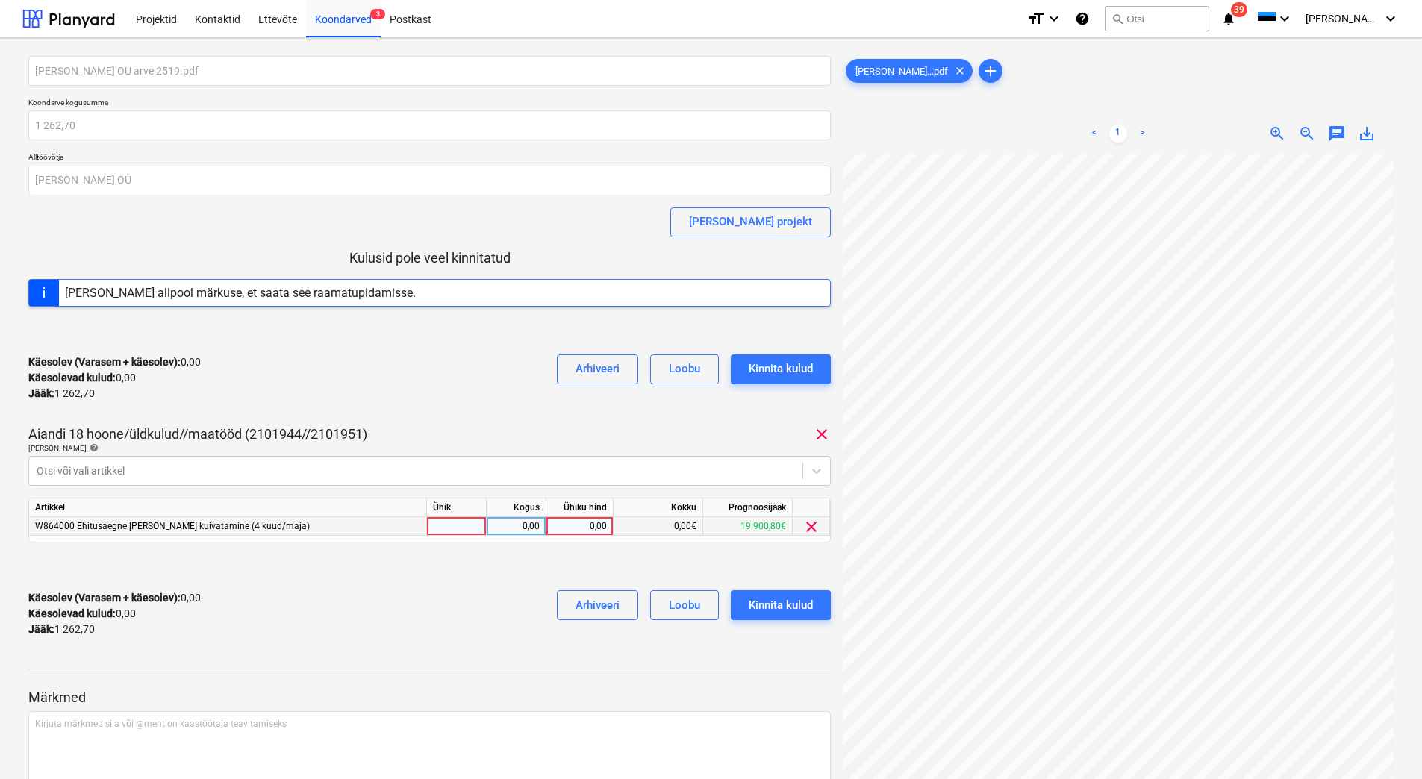
click at [578, 526] on div "0,00" at bounding box center [579, 526] width 54 height 19
type input "1262,70"
click at [305, 629] on div "Käesolev (Varasem + käesolev) : 1 262,70 Käesolevad kulud : 1 262,70 Jääk : 0,0…" at bounding box center [429, 614] width 802 height 71
click at [791, 602] on div "Kinnita kulud" at bounding box center [781, 605] width 64 height 19
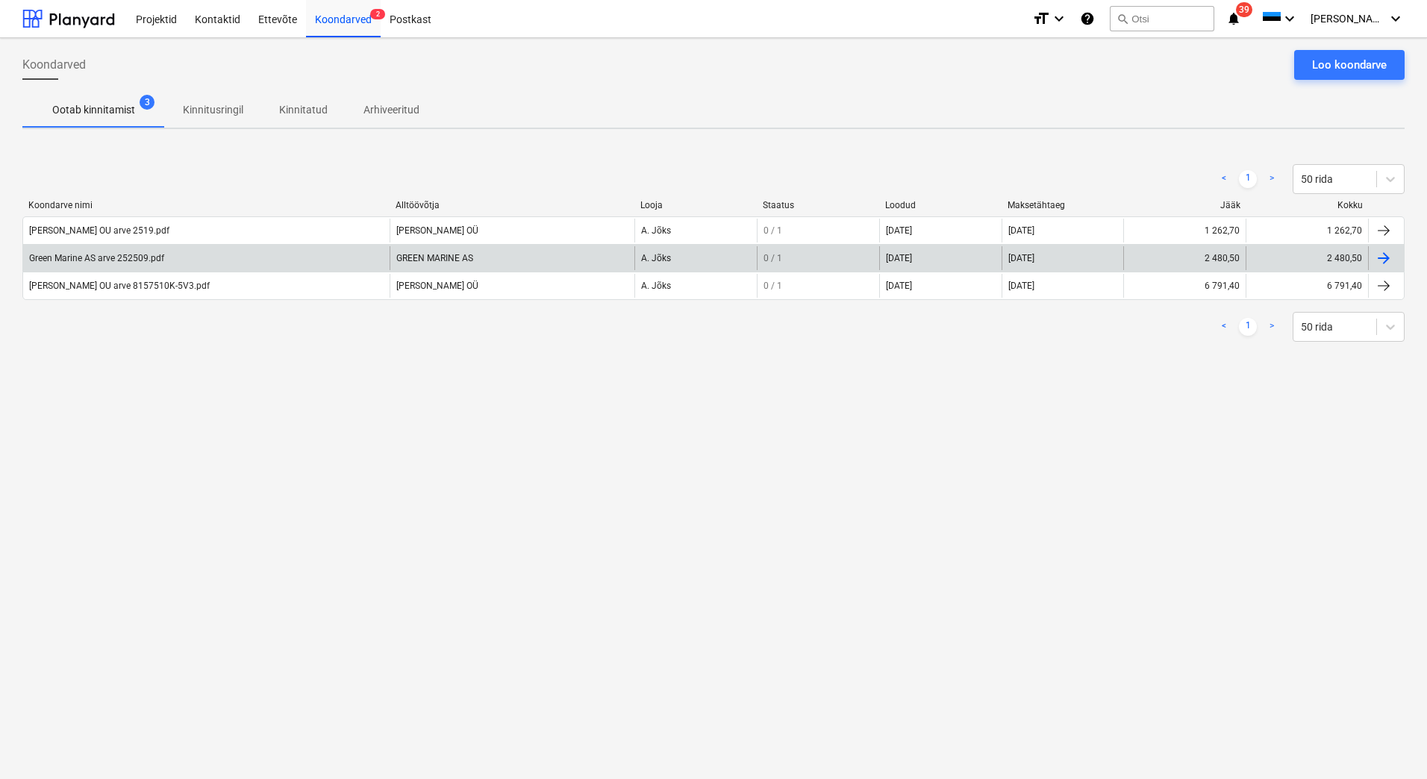
click at [278, 264] on div "Green Marine AS arve 252509.pdf" at bounding box center [206, 258] width 367 height 24
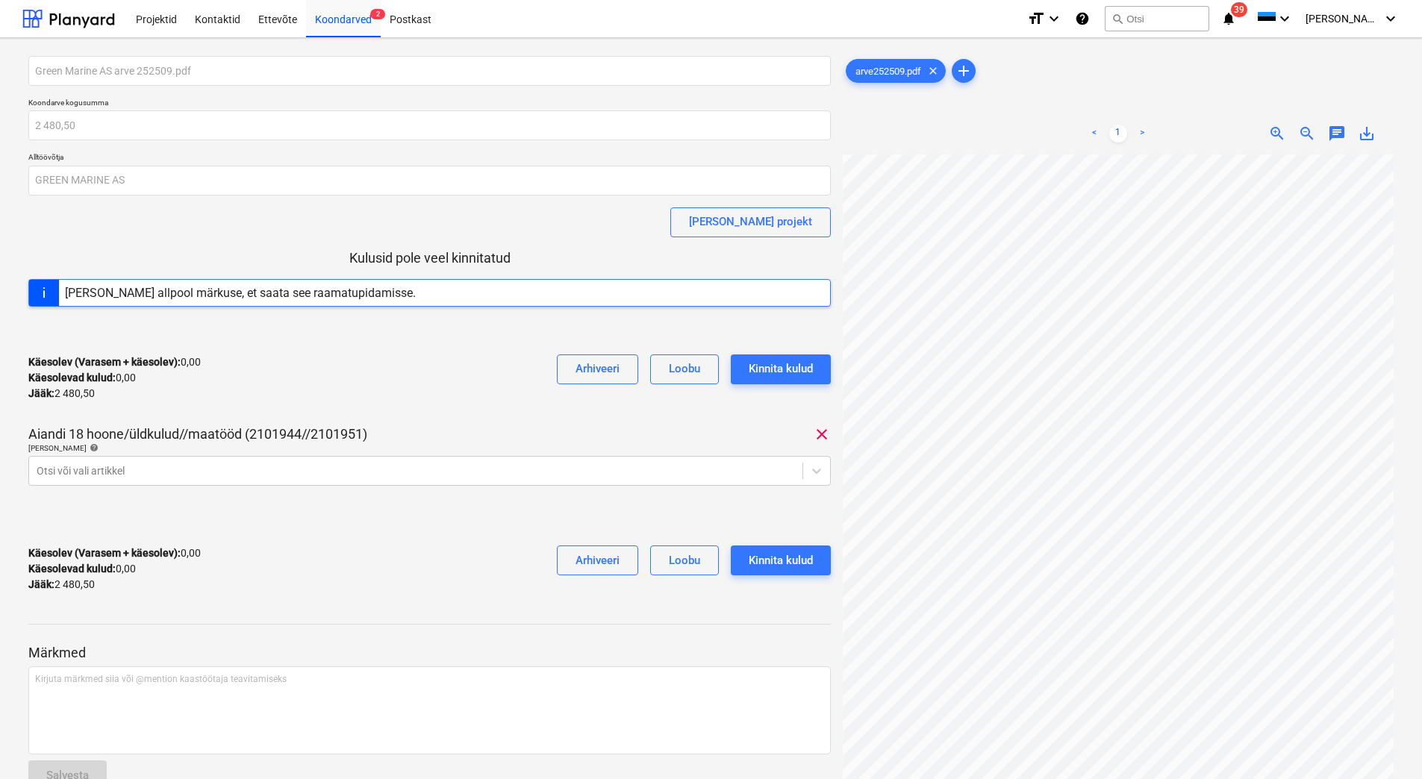
scroll to position [35, 22]
click at [202, 469] on div at bounding box center [416, 471] width 758 height 15
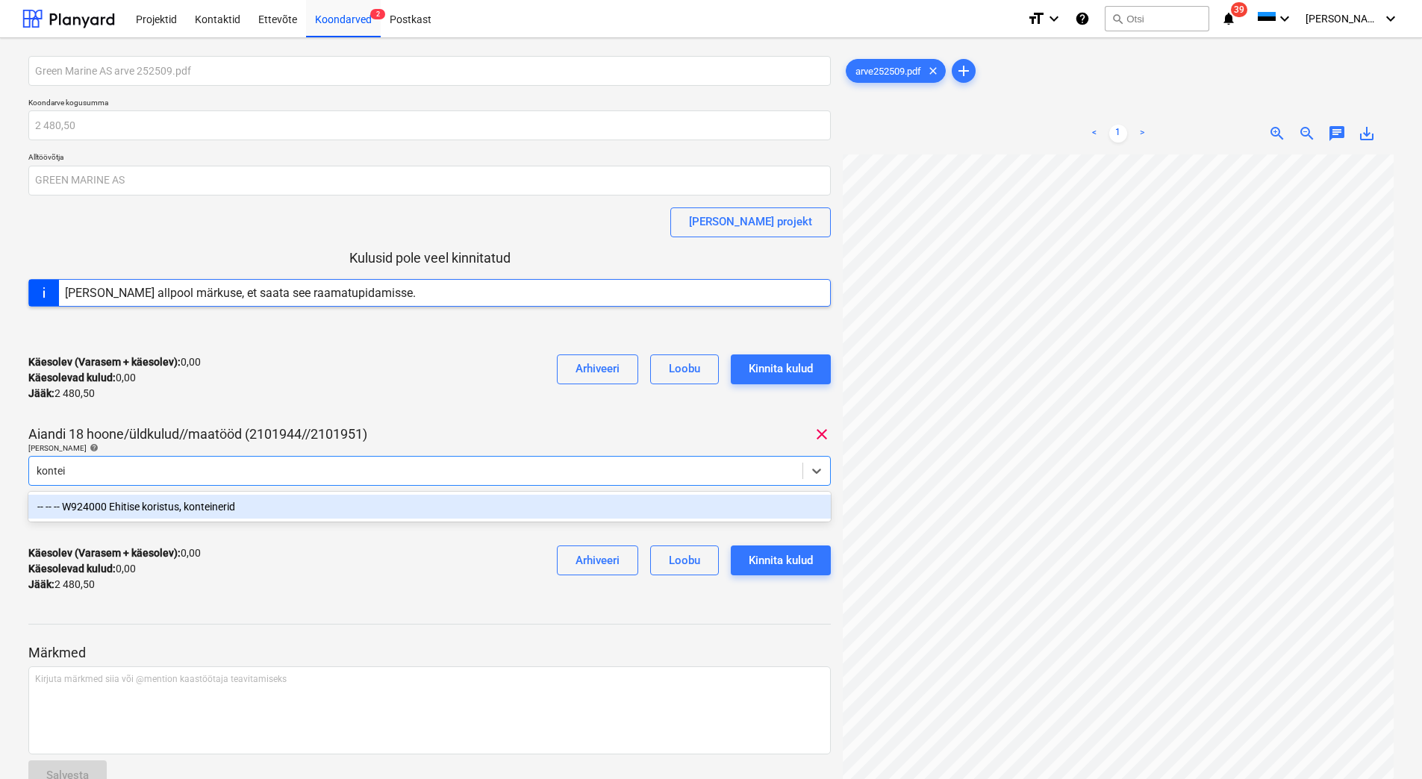
type input "kontein"
click at [212, 503] on div "-- -- -- W924000 Ehitise koristus, konteinerid" at bounding box center [429, 507] width 802 height 24
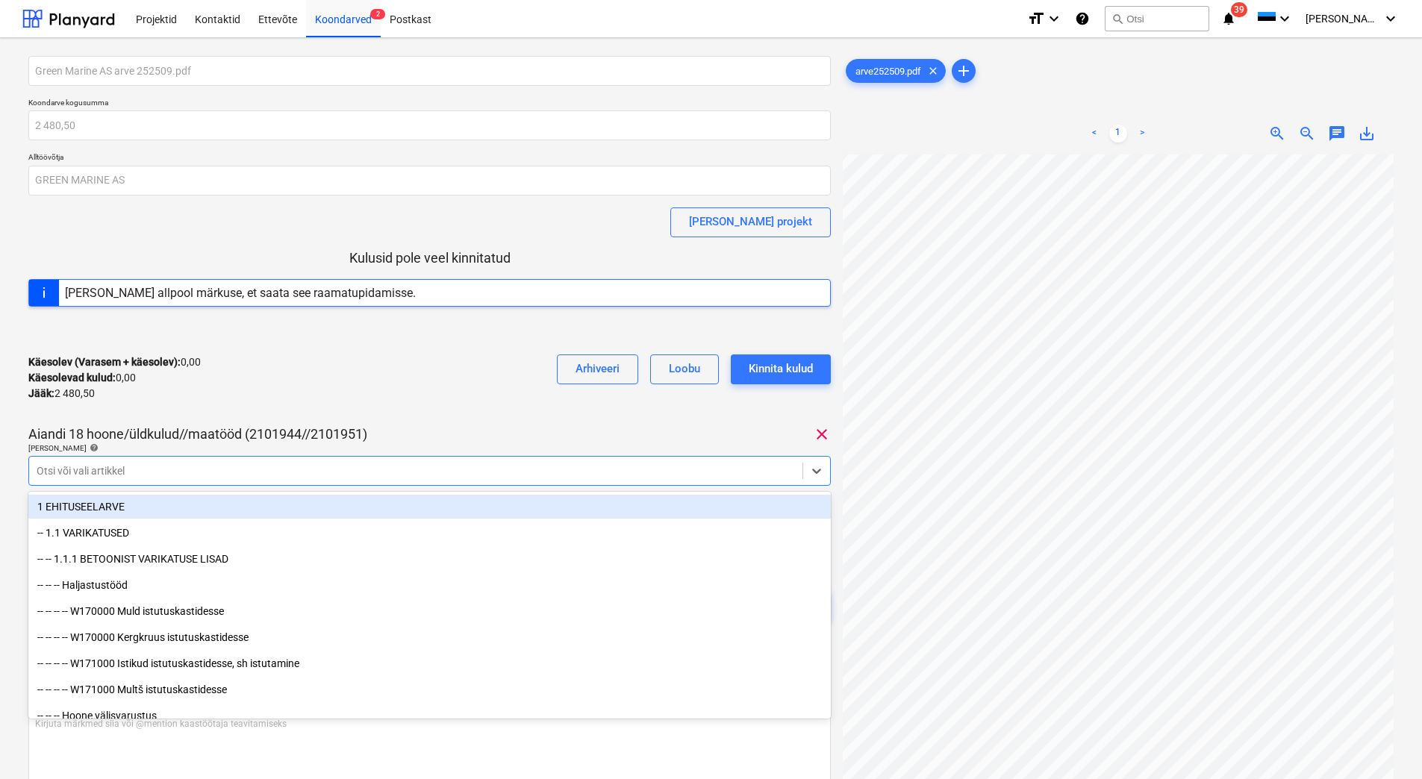
click at [375, 408] on div "Käesolev (Varasem + käesolev) : 0,00 Käesolevad kulud : 0,00 Jääk : 2 480,50 Ar…" at bounding box center [429, 378] width 802 height 71
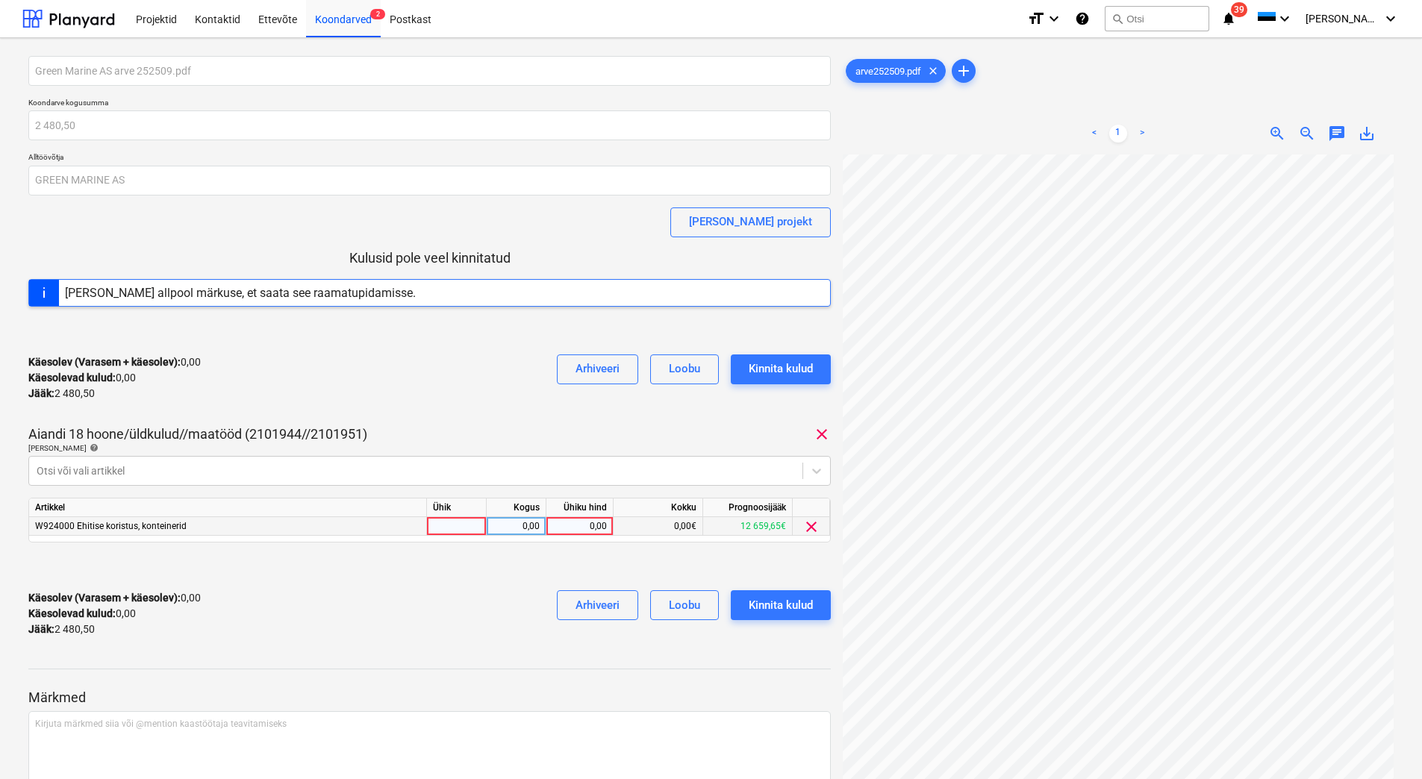
click at [564, 526] on div "0,00" at bounding box center [579, 526] width 54 height 19
type input "2480,50"
click at [459, 634] on div "Käesolev (Varasem + käesolev) : 0,00 Käesolevad kulud : 0,00 Jääk : 2 480,50 Ar…" at bounding box center [429, 614] width 802 height 71
click at [787, 607] on div "Kinnita kulud" at bounding box center [781, 605] width 64 height 19
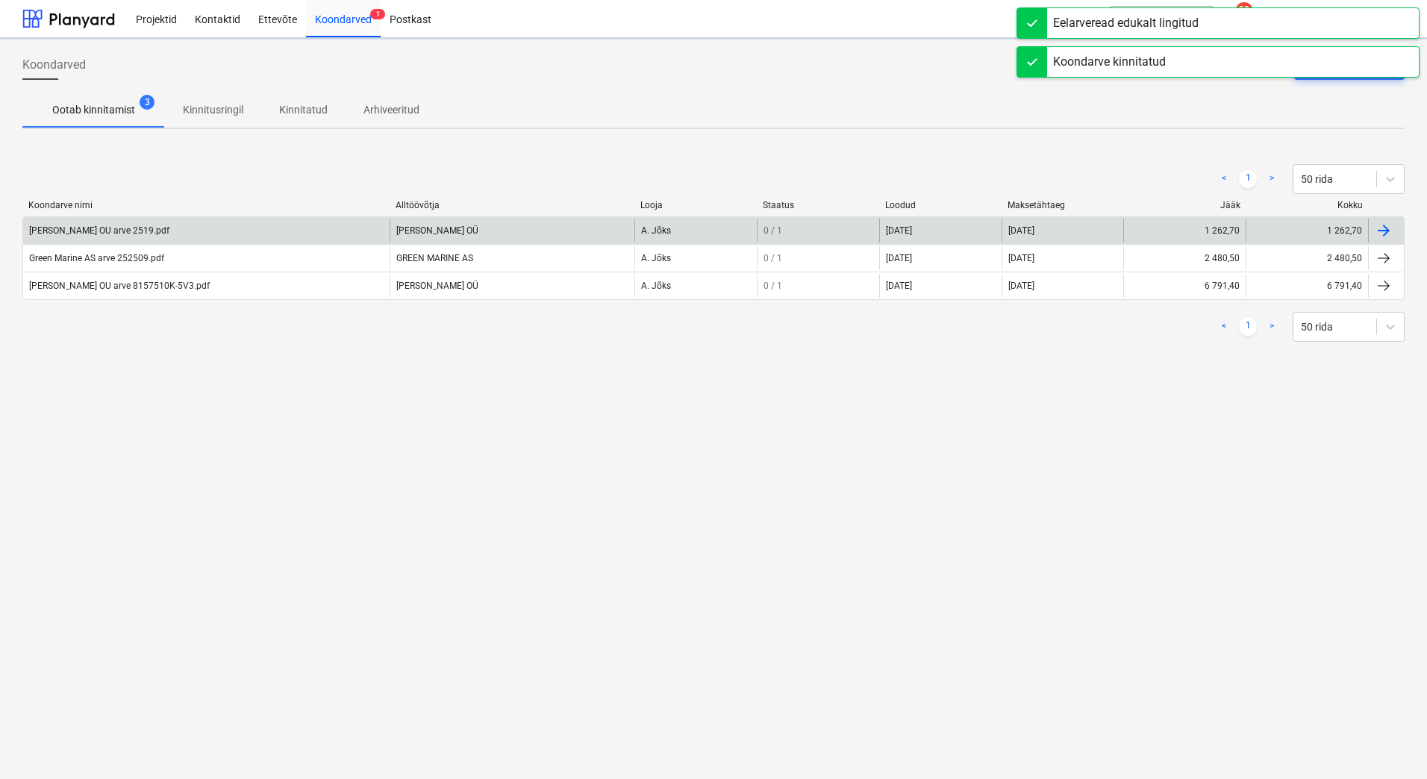
click at [247, 225] on div "[PERSON_NAME] OU arve 2519.pdf" at bounding box center [206, 231] width 367 height 24
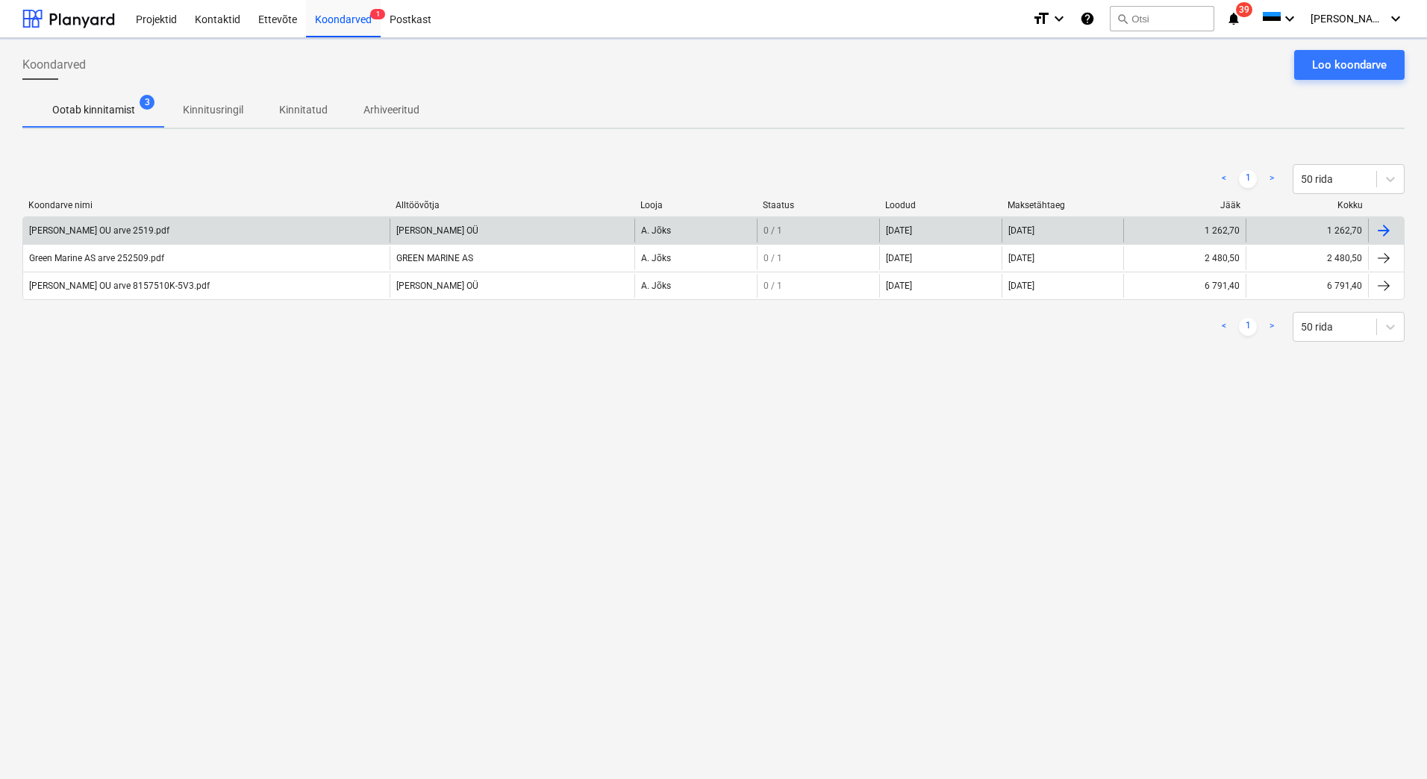
click at [182, 235] on div "[PERSON_NAME] OU arve 2519.pdf" at bounding box center [206, 231] width 367 height 24
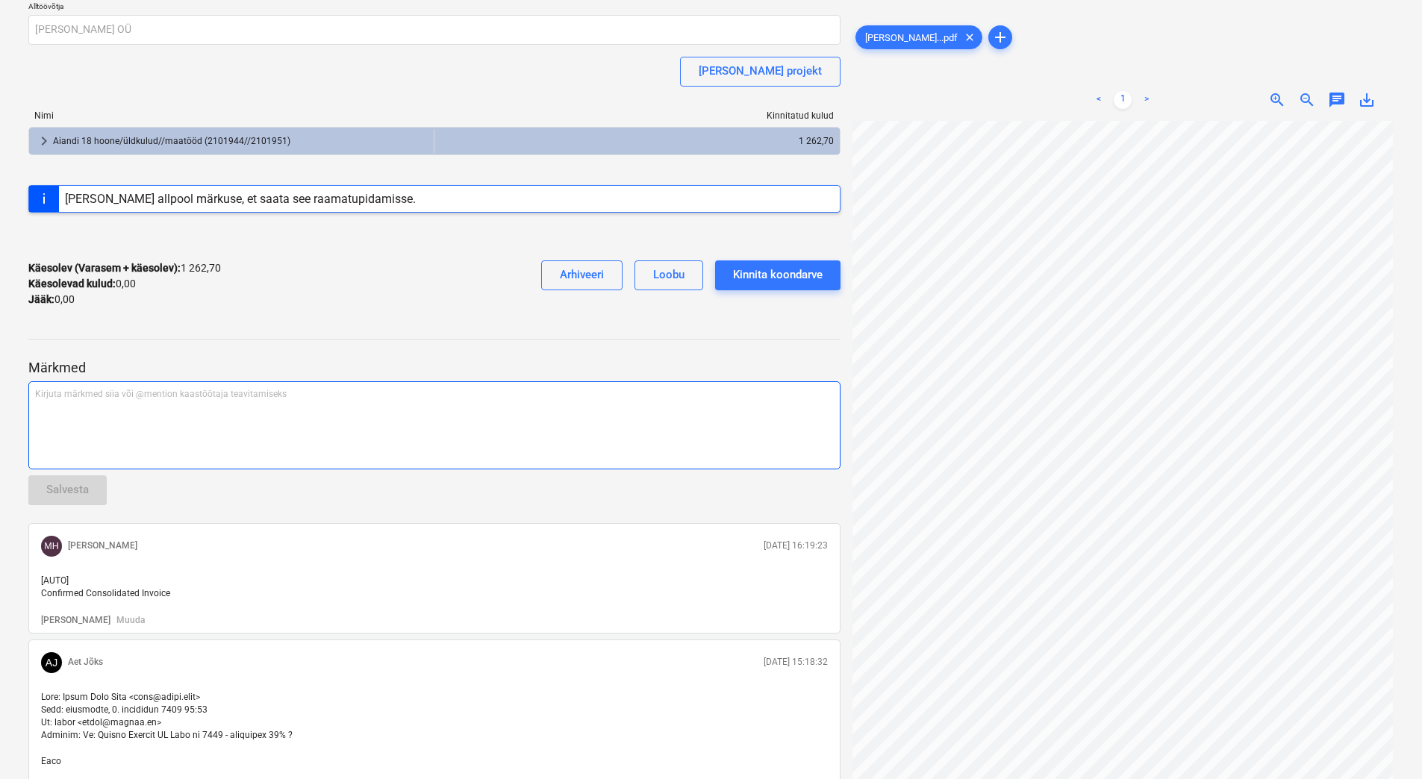
scroll to position [149, 0]
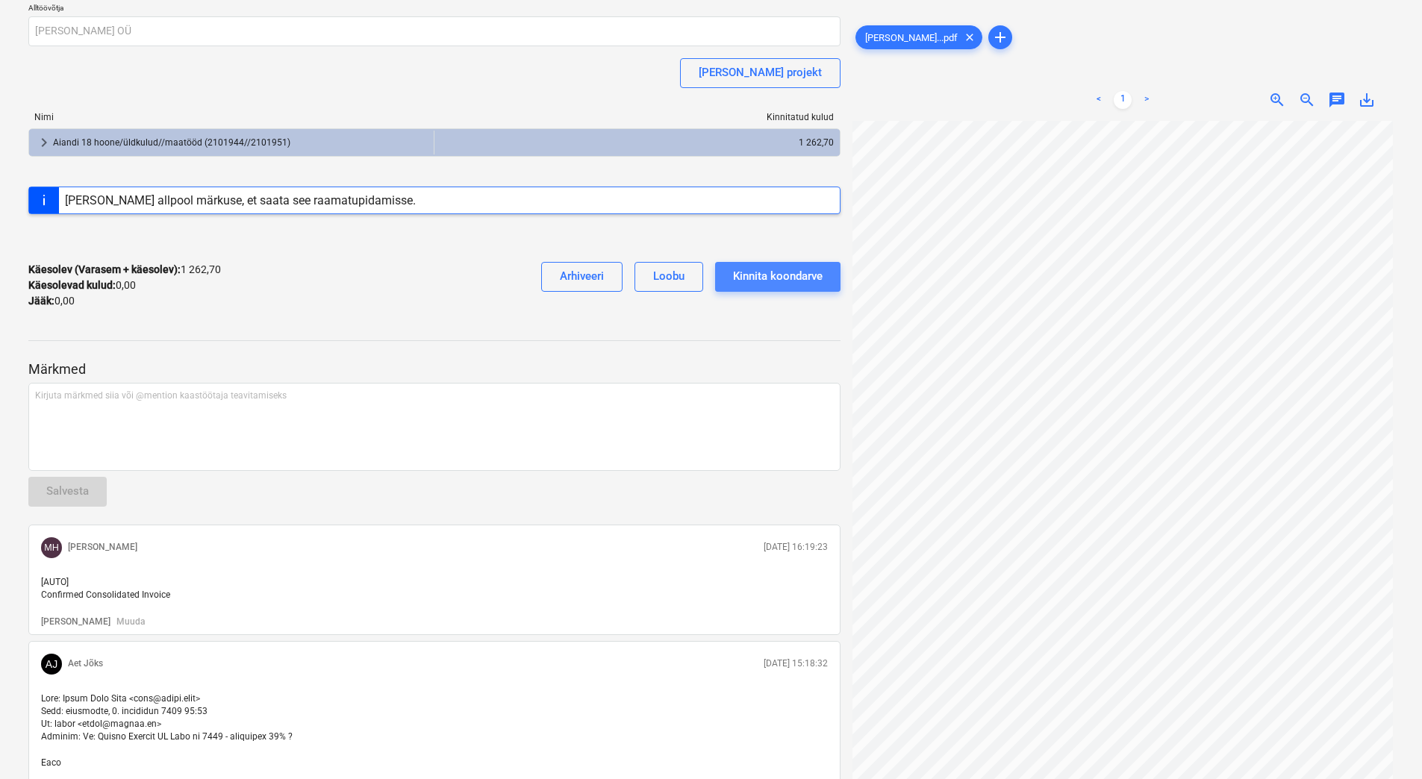
click at [773, 281] on div "Kinnita koondarve" at bounding box center [778, 276] width 90 height 19
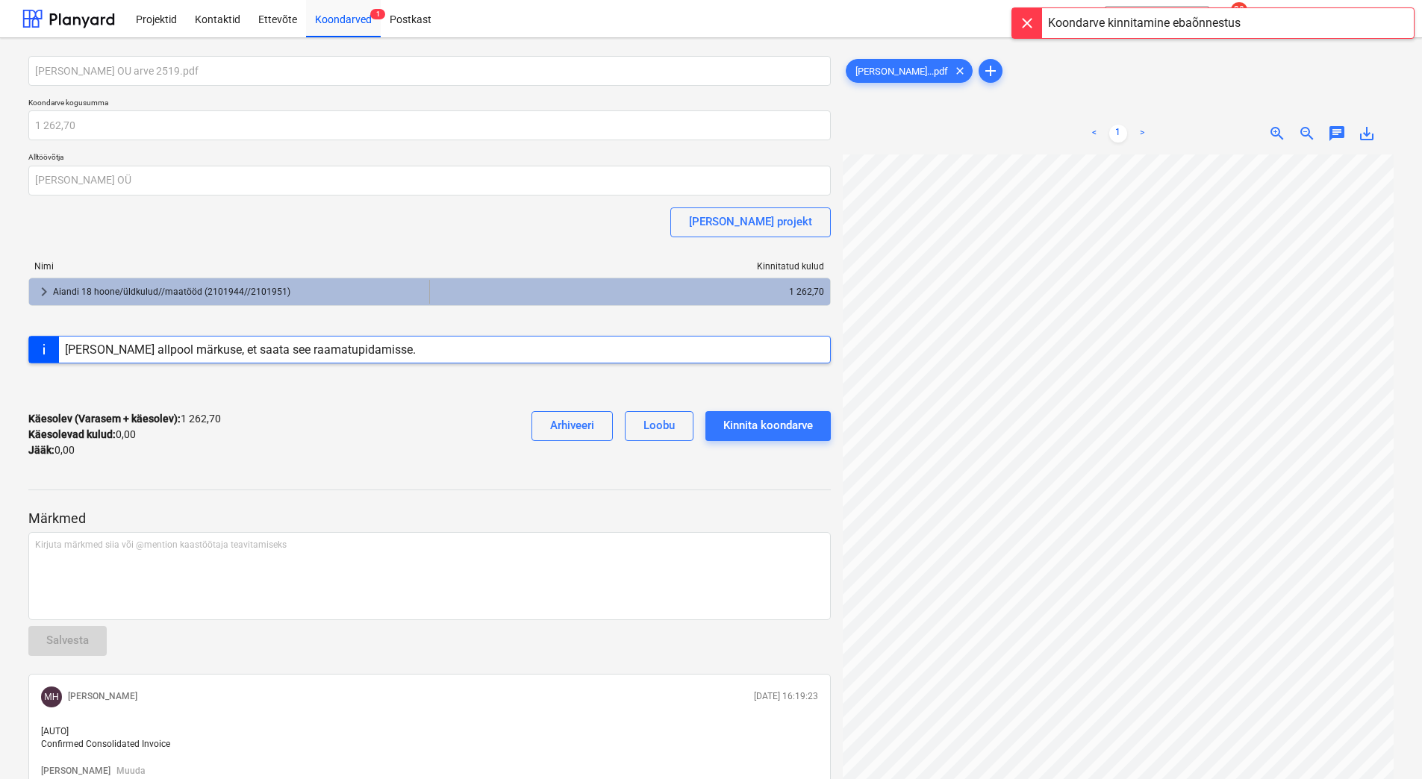
scroll to position [0, 124]
click at [776, 431] on div "Kinnita koondarve" at bounding box center [768, 425] width 90 height 19
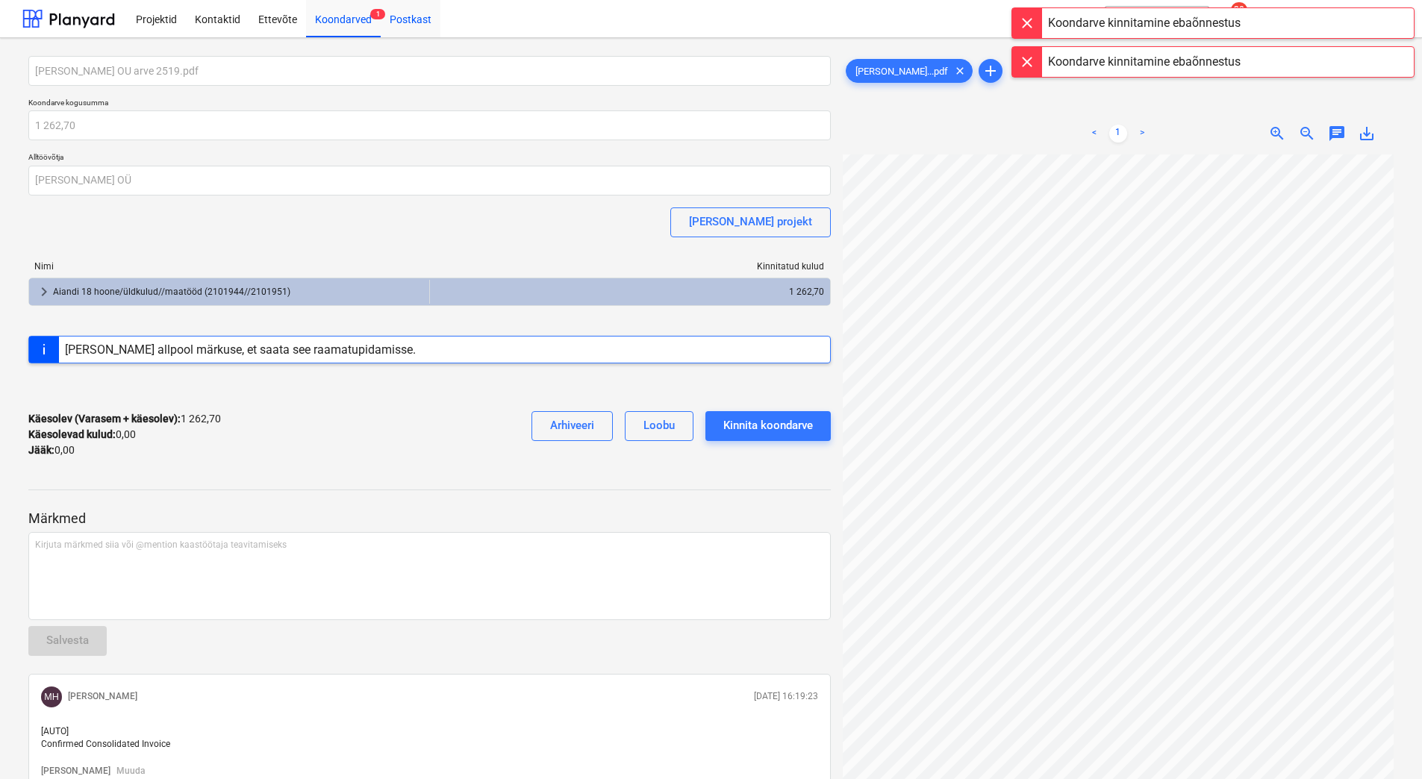
click at [383, 30] on div "Postkast" at bounding box center [411, 18] width 60 height 38
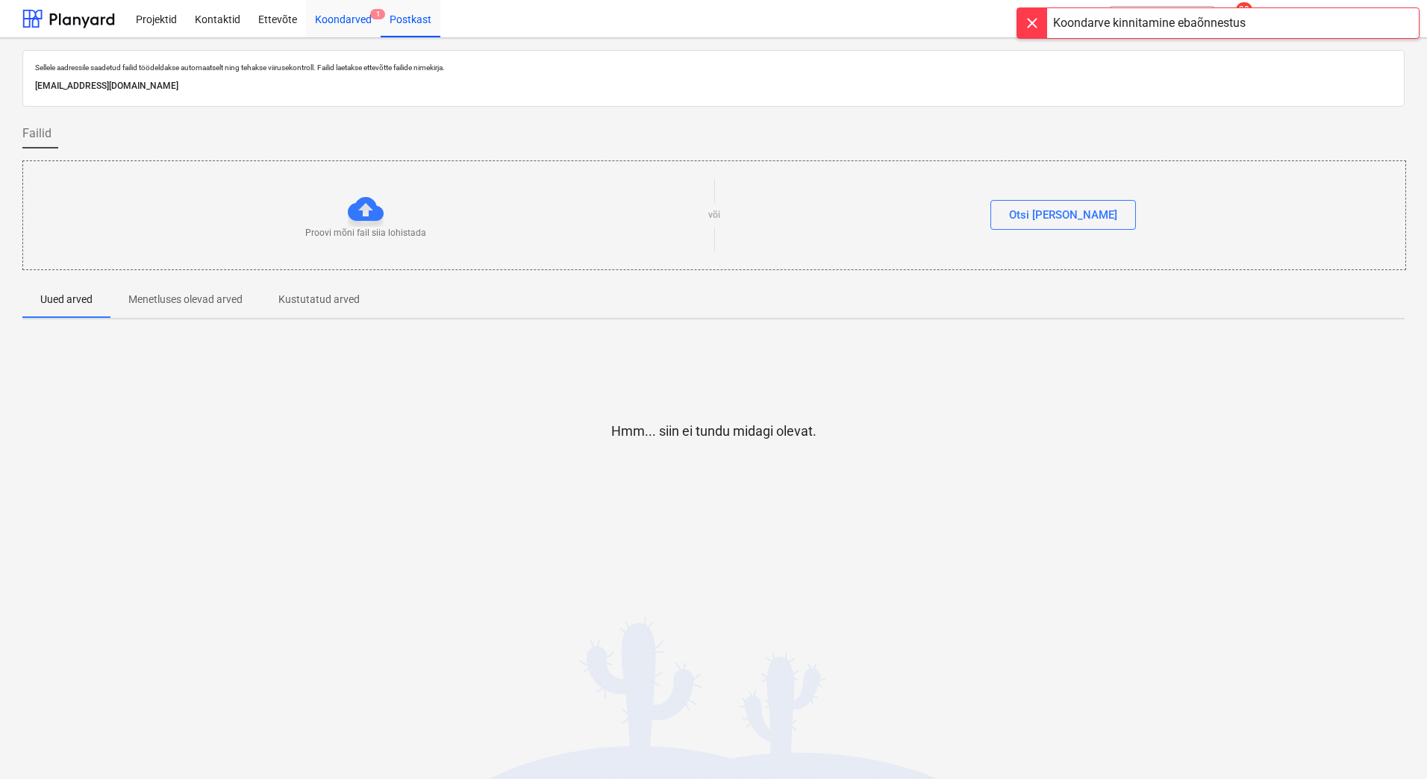
click at [334, 16] on div "Koondarved 1" at bounding box center [343, 18] width 75 height 38
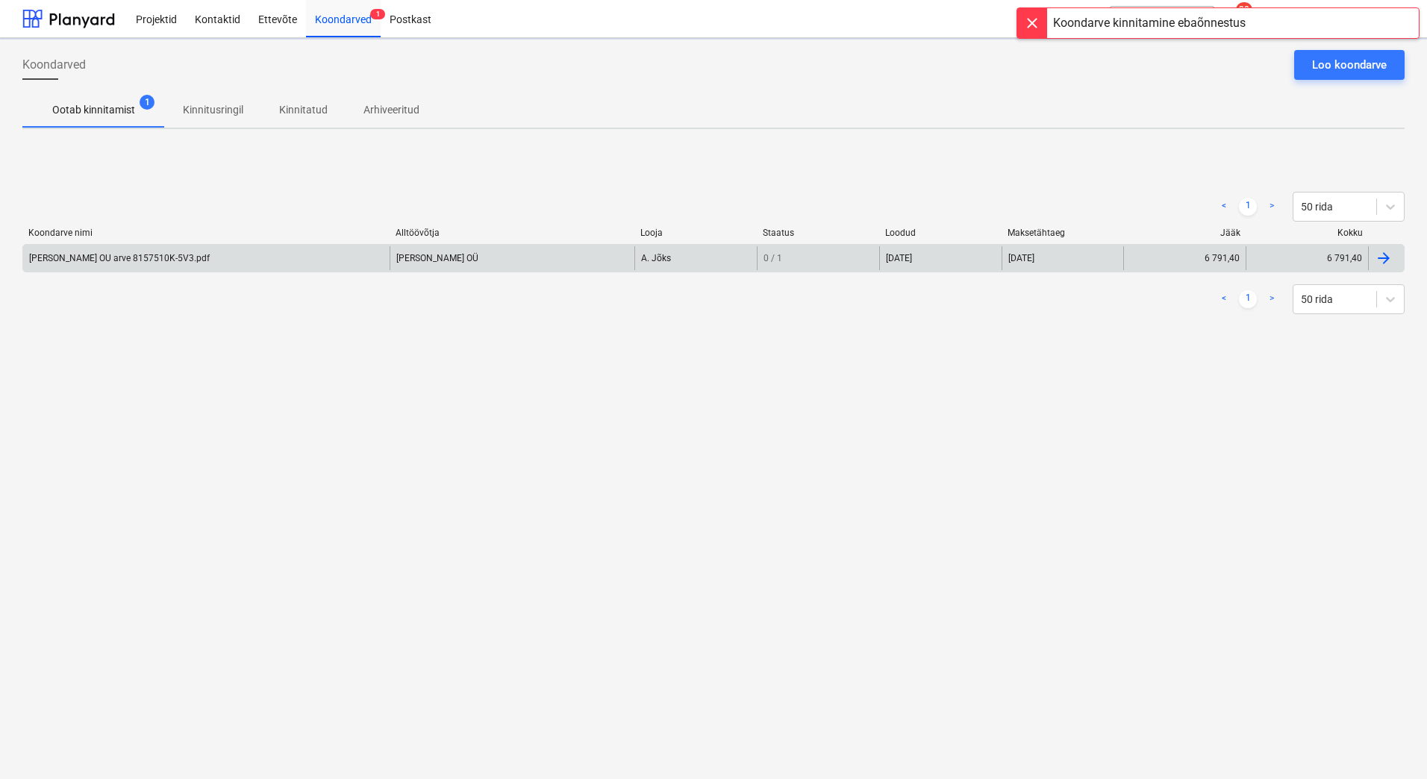
click at [76, 256] on div "[PERSON_NAME] OU arve 8157510K-5V3.pdf" at bounding box center [119, 258] width 181 height 10
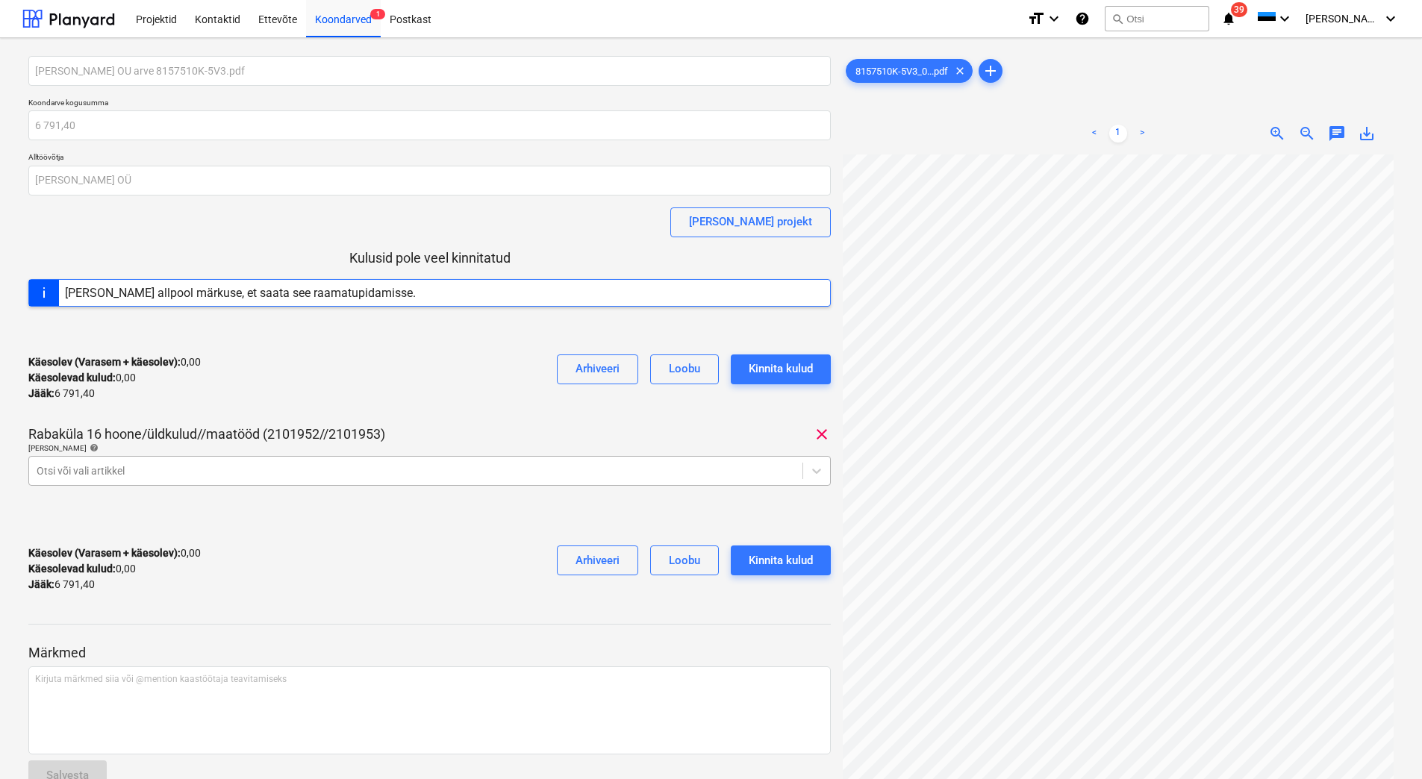
click at [143, 476] on div at bounding box center [416, 471] width 758 height 15
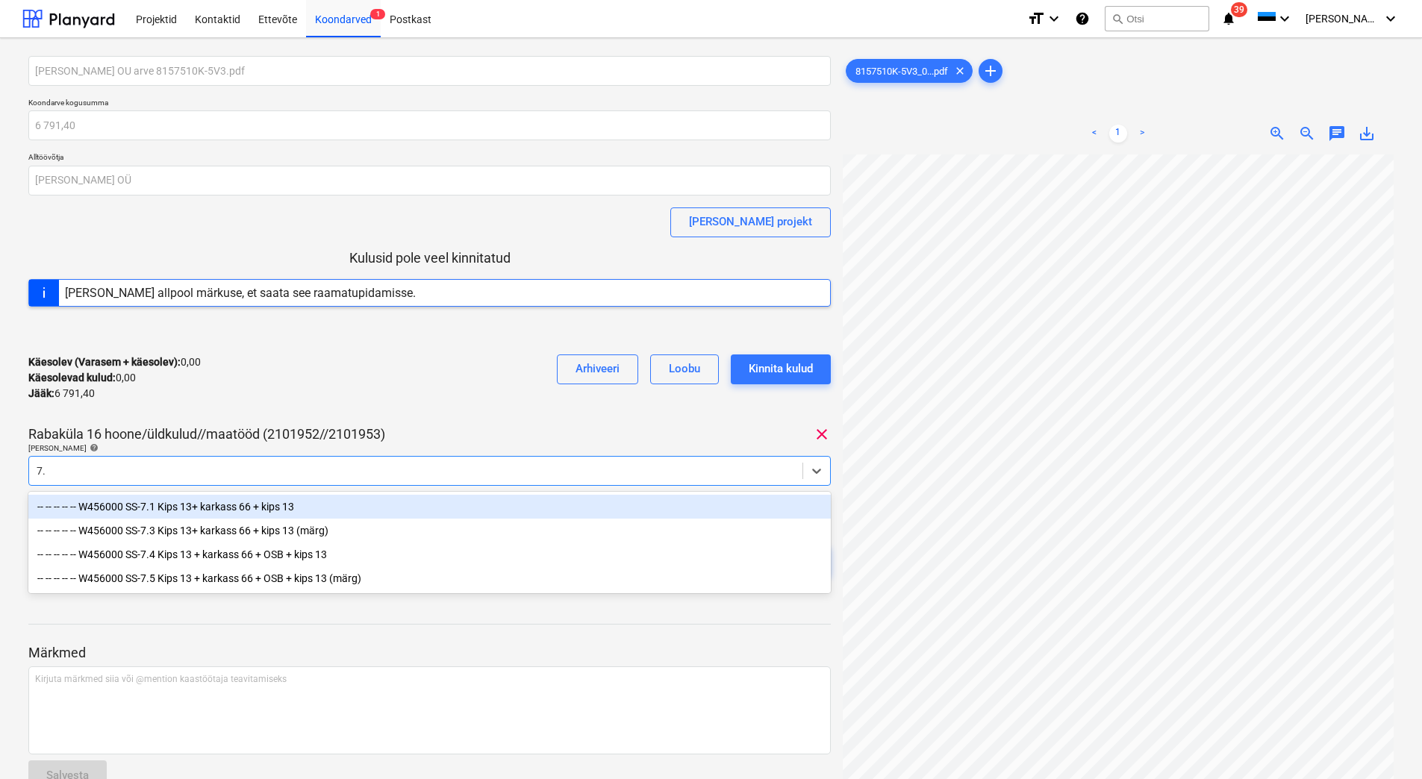
type input "7.3"
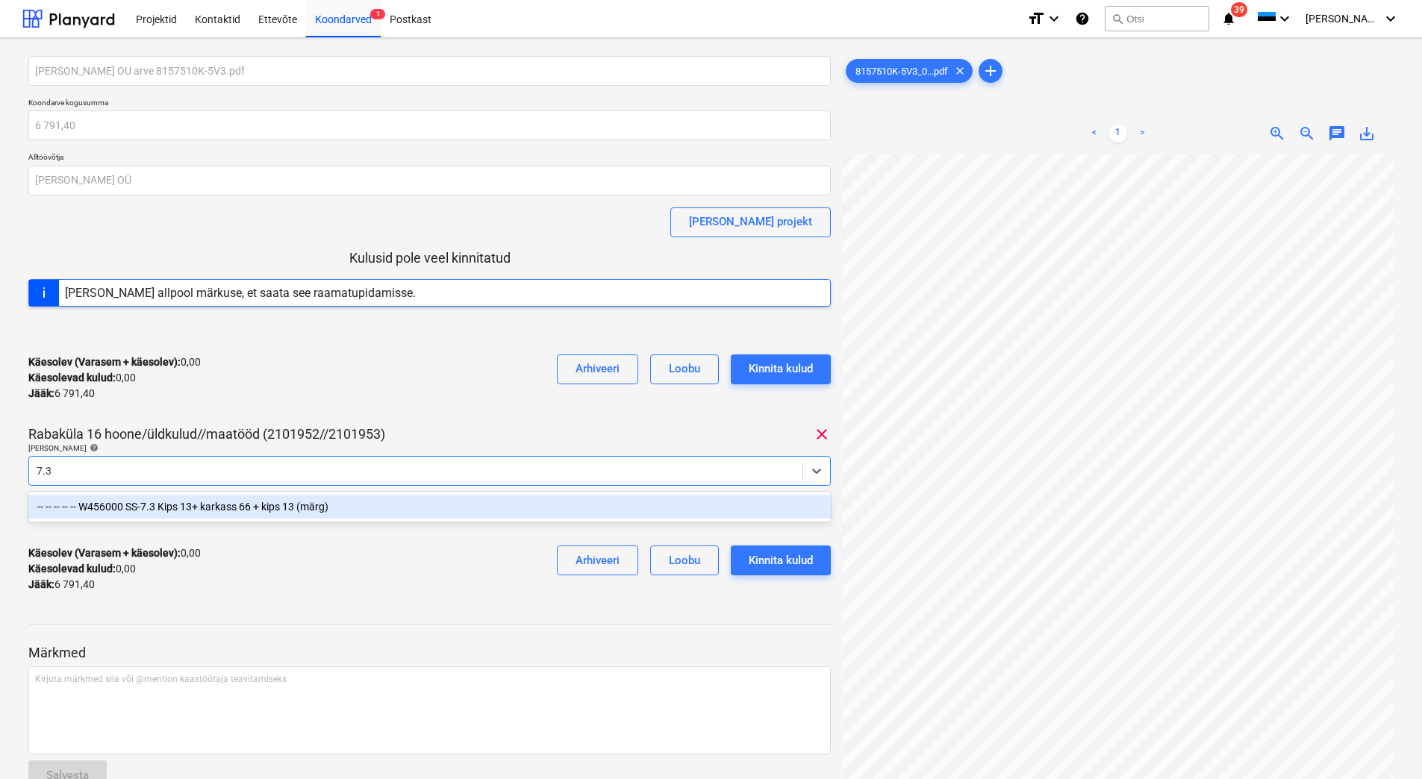
click at [198, 509] on div "-- -- -- -- -- W456000 SS-7.3 Kips 13+ karkass 66 + kips 13 (märg)" at bounding box center [429, 507] width 802 height 24
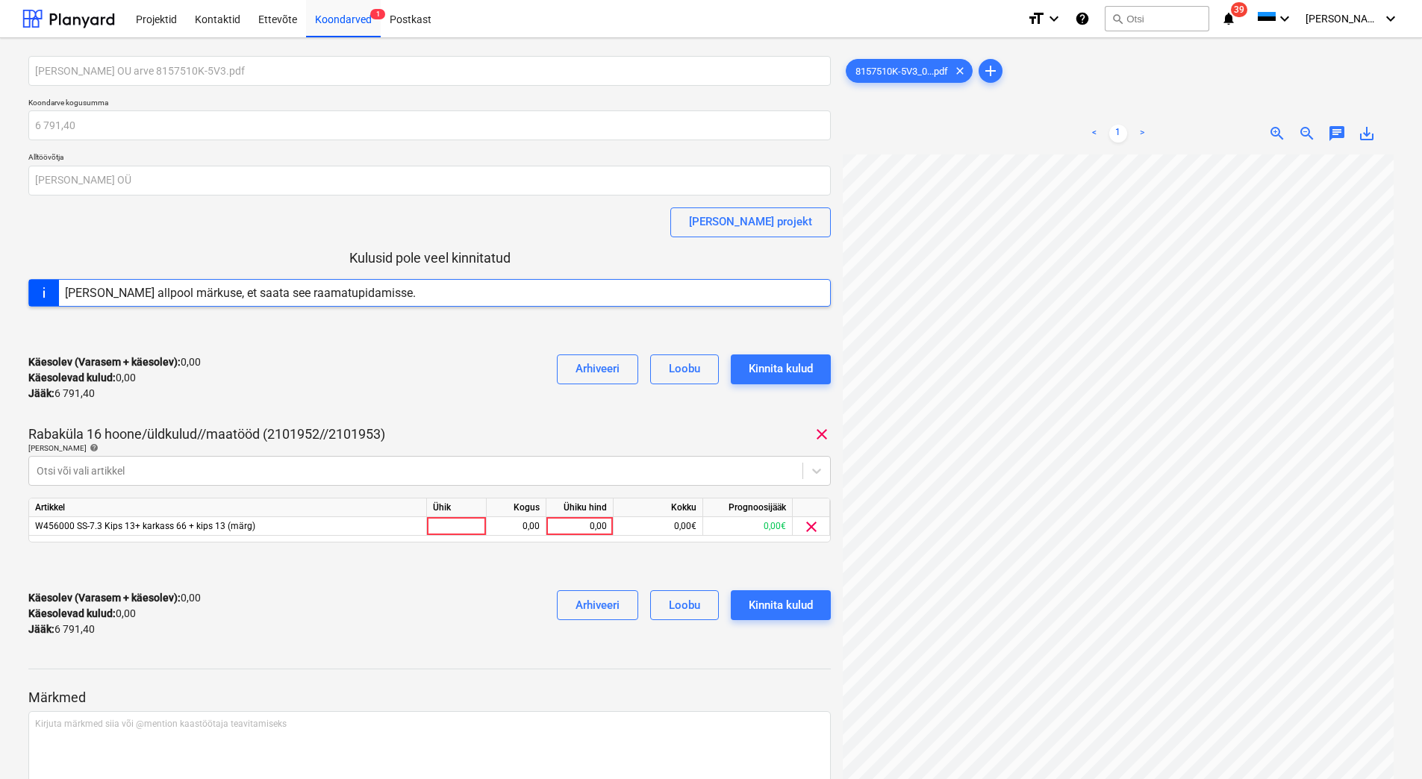
click at [326, 398] on div "Käesolev (Varasem + käesolev) : 0,00 Käesolevad kulud : 0,00 Jääk : 6 791,40 Ar…" at bounding box center [429, 378] width 802 height 71
click at [580, 526] on div "0,00" at bounding box center [579, 526] width 54 height 19
click at [305, 461] on div "Otsi või vali artikkel" at bounding box center [415, 471] width 773 height 21
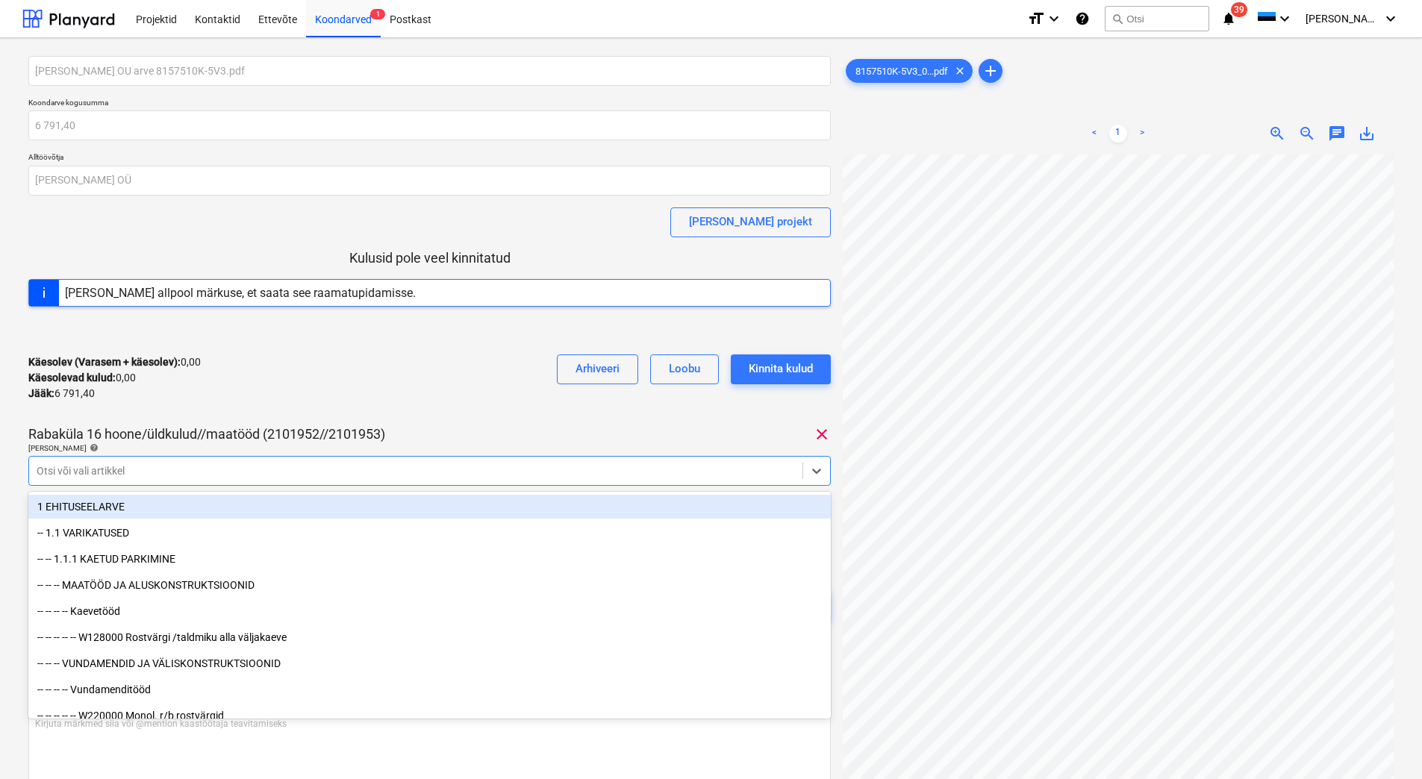
click at [303, 468] on div at bounding box center [416, 471] width 758 height 15
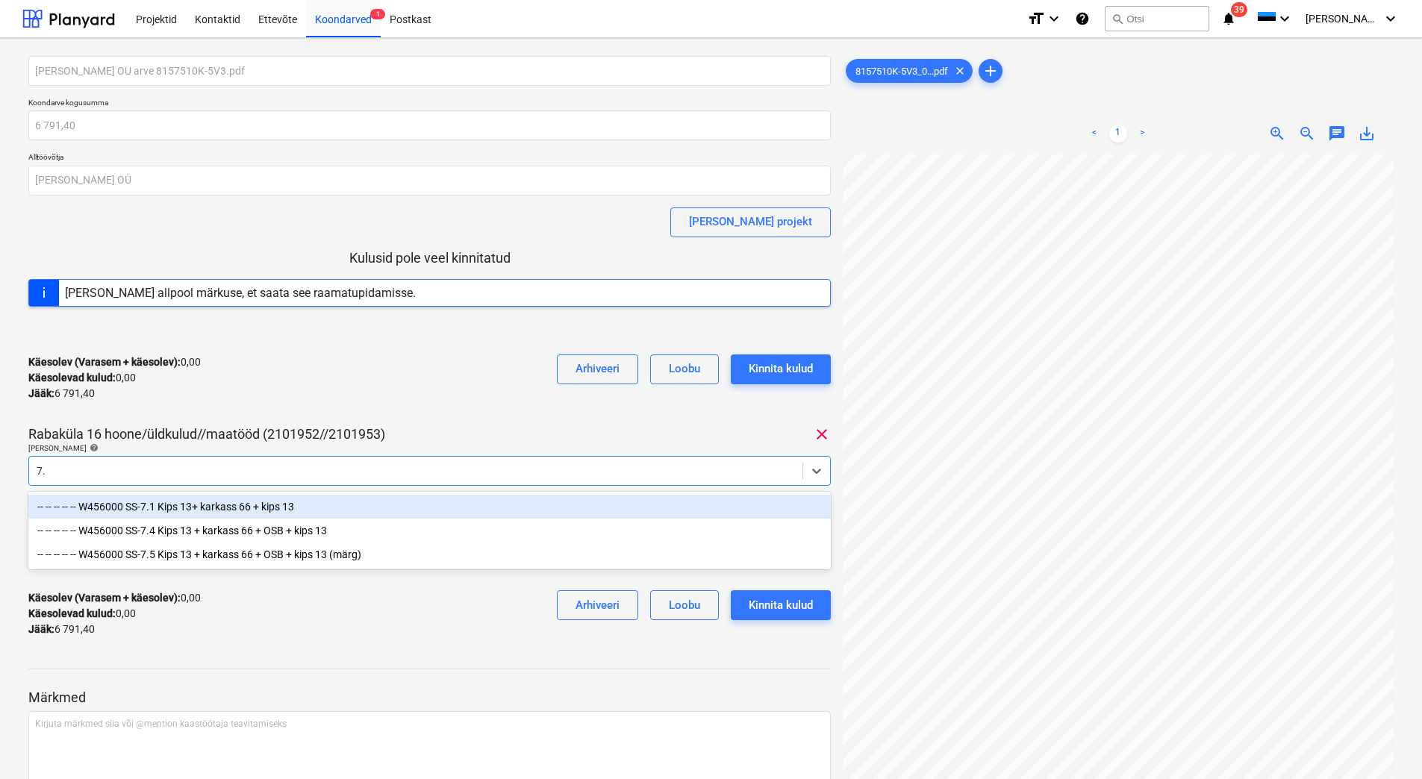
type input "7.1"
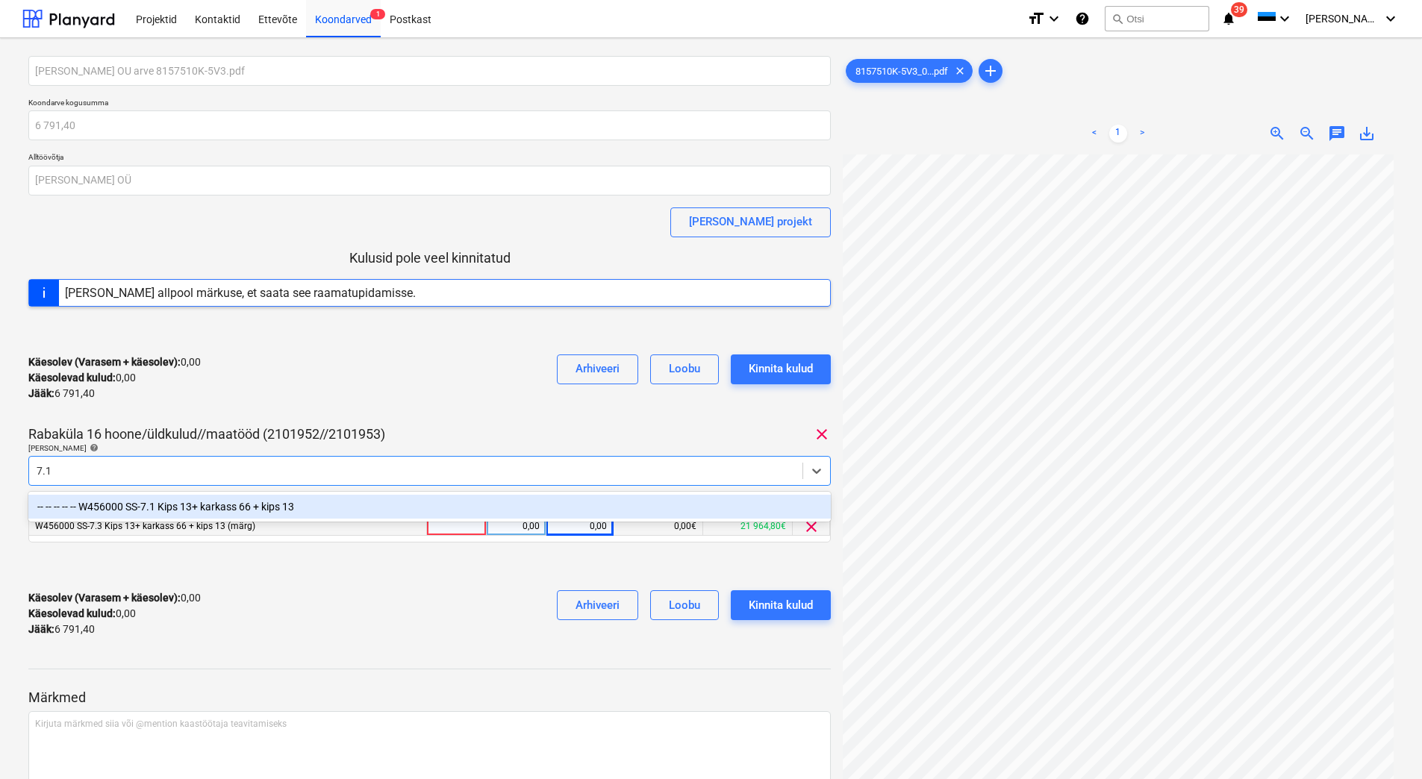
click at [275, 505] on div "-- -- -- -- -- W456000 SS-7.1 Kips 13+ karkass 66 + kips 13" at bounding box center [429, 507] width 802 height 24
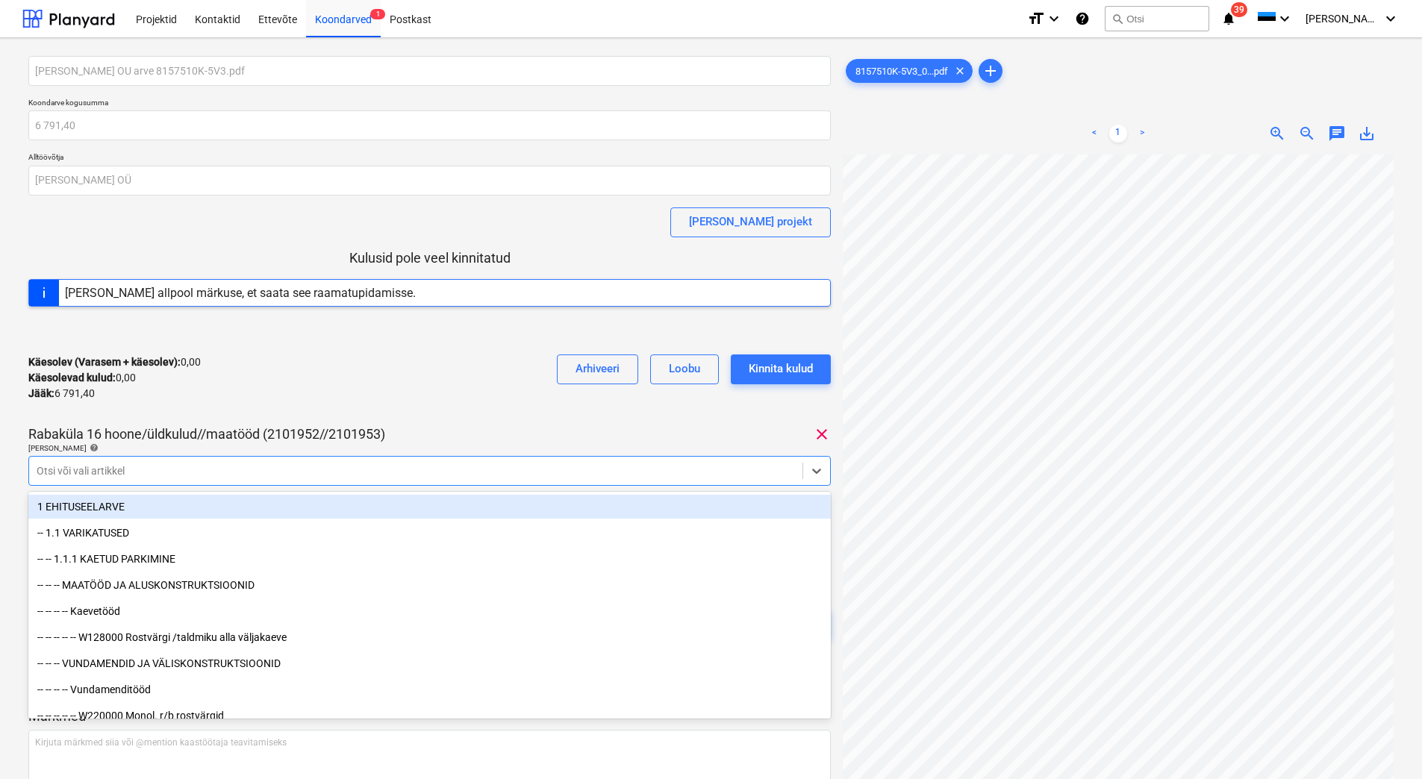
click at [382, 394] on div "Käesolev (Varasem + käesolev) : 0,00 Käesolevad kulud : 0,00 Jääk : 6 791,40 Ar…" at bounding box center [429, 378] width 802 height 71
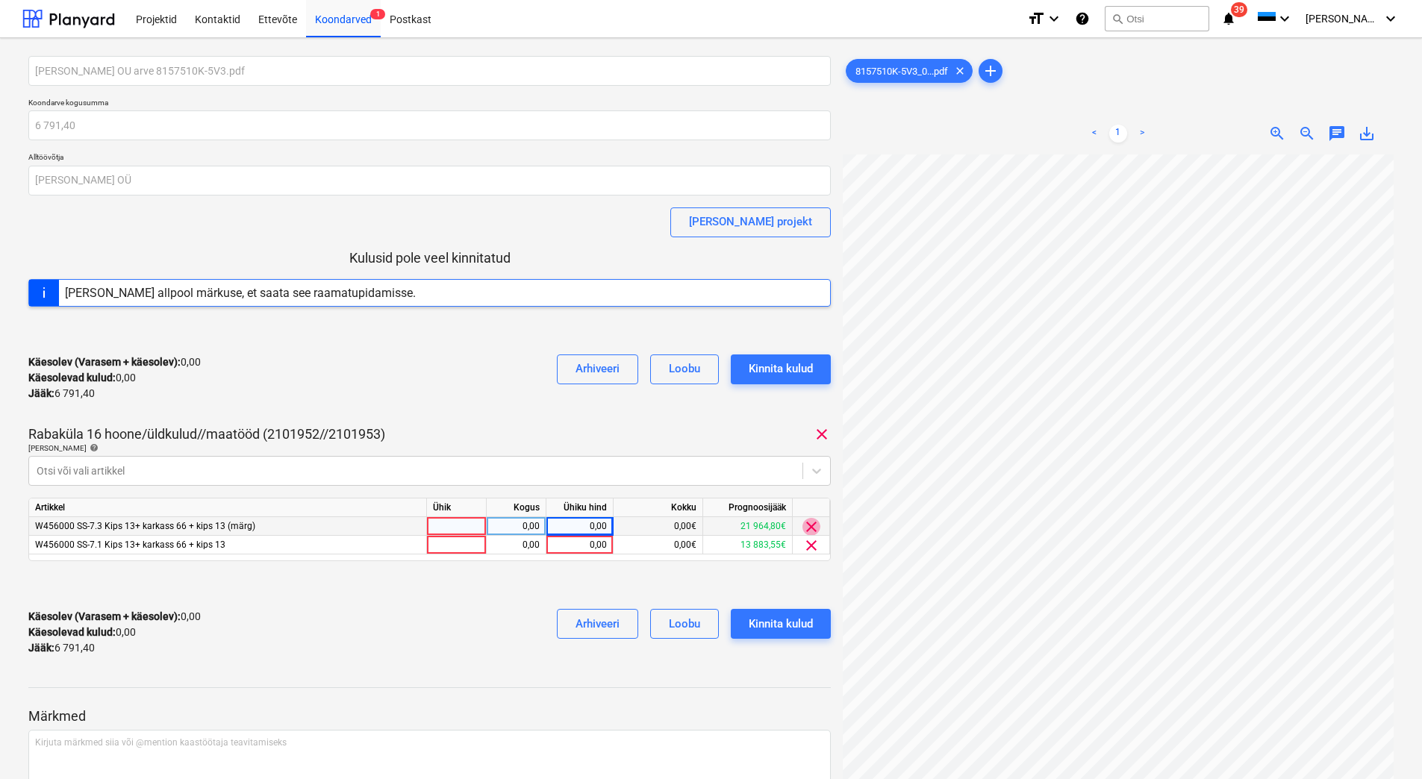
click at [814, 526] on span "clear" at bounding box center [811, 527] width 18 height 18
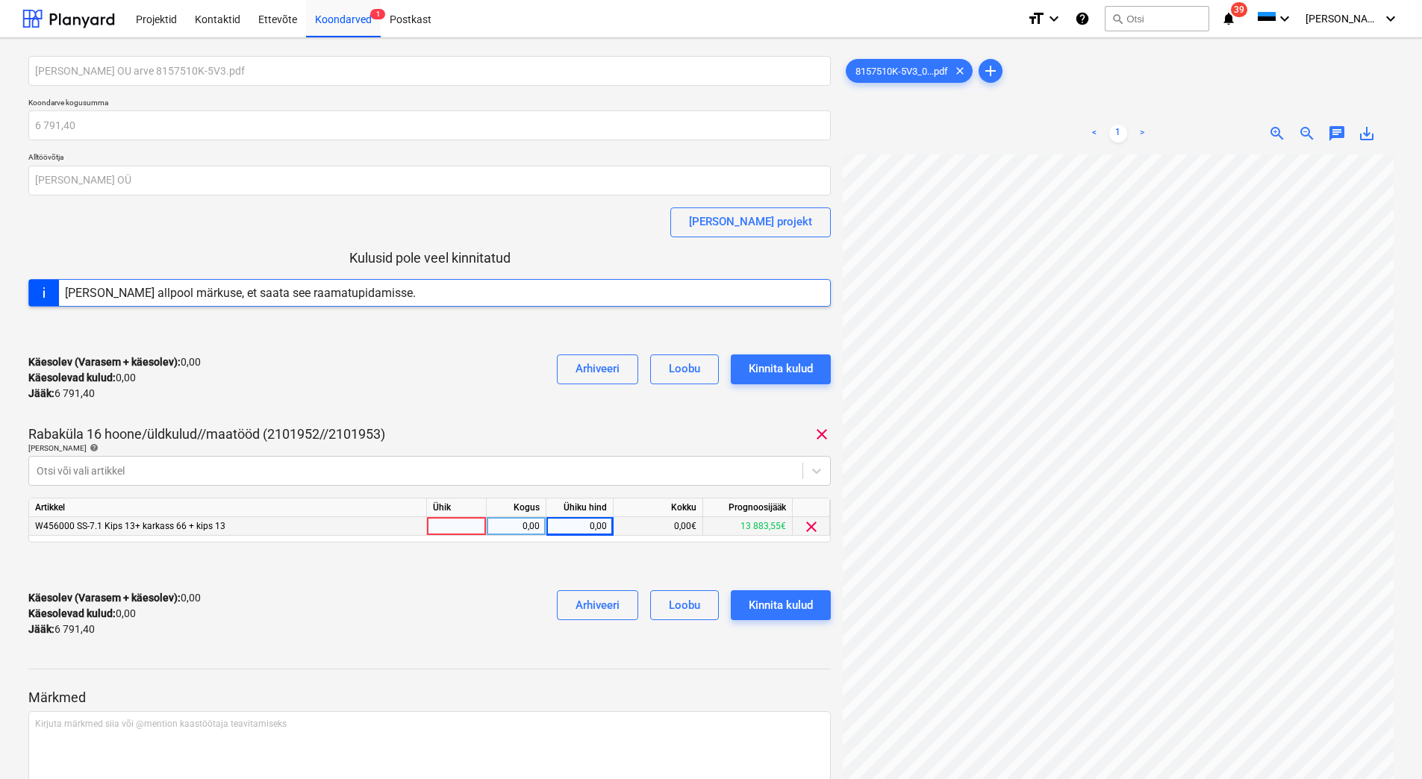
click at [564, 526] on div "0,00" at bounding box center [579, 526] width 54 height 19
type input "6791,40"
click at [426, 593] on div "Käesolev (Varasem + käesolev) : 0,00 Käesolevad kulud : 0,00 Jääk : 6 791,40 Ar…" at bounding box center [429, 614] width 802 height 71
click at [419, 406] on div "Käesolev (Varasem + käesolev) : 6 791,40 Käesolevad kulud : 6 791,40 Jääk : 0,0…" at bounding box center [429, 378] width 802 height 71
click at [790, 617] on button "Kinnita kulud" at bounding box center [781, 605] width 100 height 30
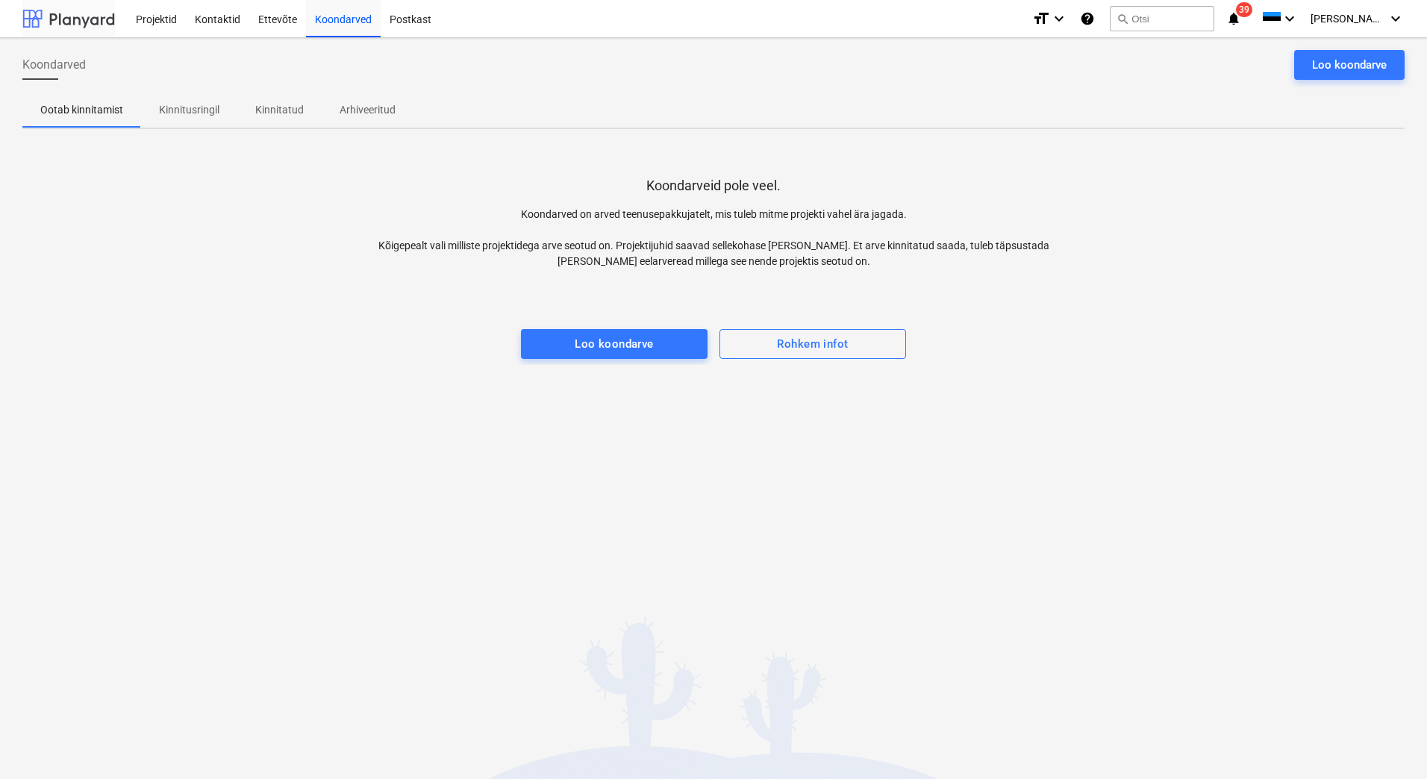
click at [71, 23] on div at bounding box center [68, 18] width 93 height 37
